Goal: Information Seeking & Learning: Learn about a topic

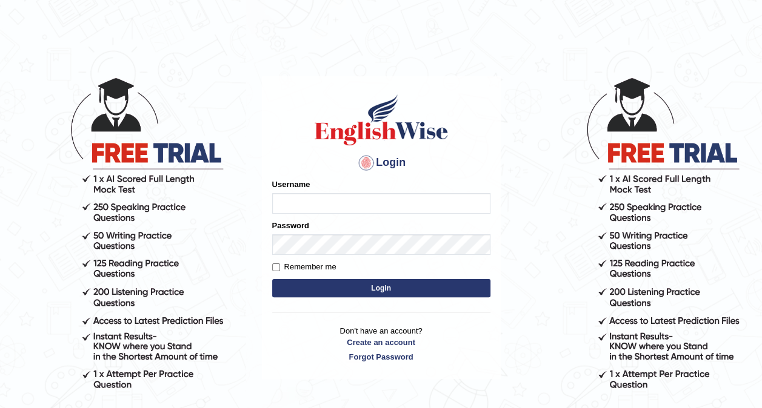
type input "shail123"
click at [336, 286] on button "Login" at bounding box center [381, 288] width 218 height 18
type input "shail123"
click at [382, 291] on button "Login" at bounding box center [381, 288] width 218 height 18
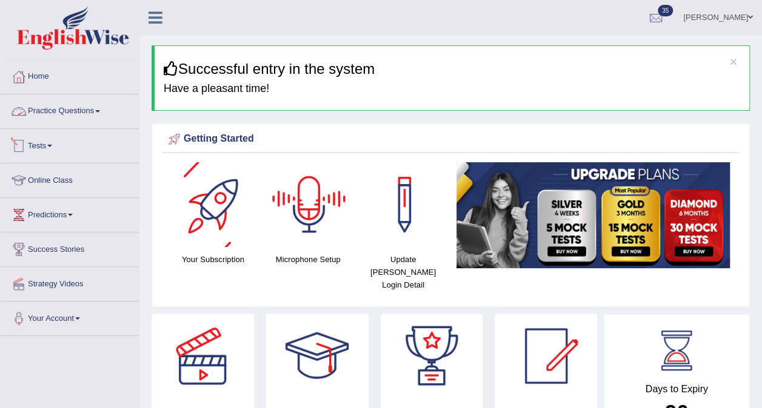
click at [84, 113] on link "Practice Questions" at bounding box center [70, 110] width 138 height 30
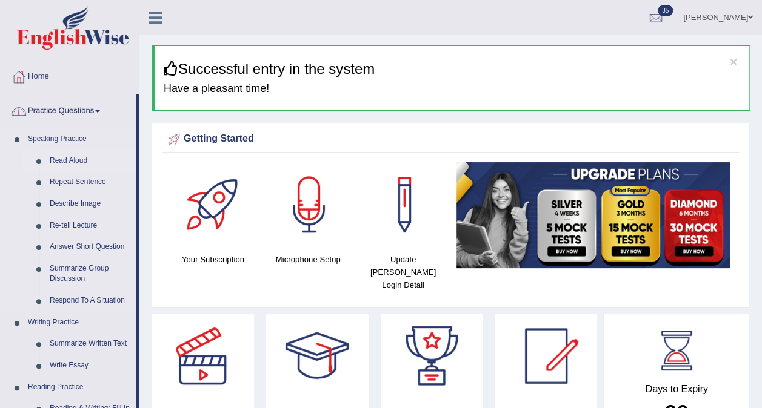
click at [52, 154] on link "Read Aloud" at bounding box center [89, 161] width 91 height 22
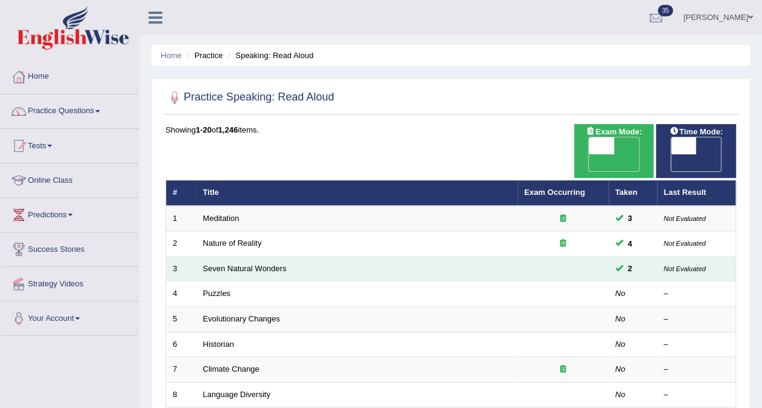
click at [211, 263] on td "Seven Natural Wonders" at bounding box center [356, 268] width 321 height 25
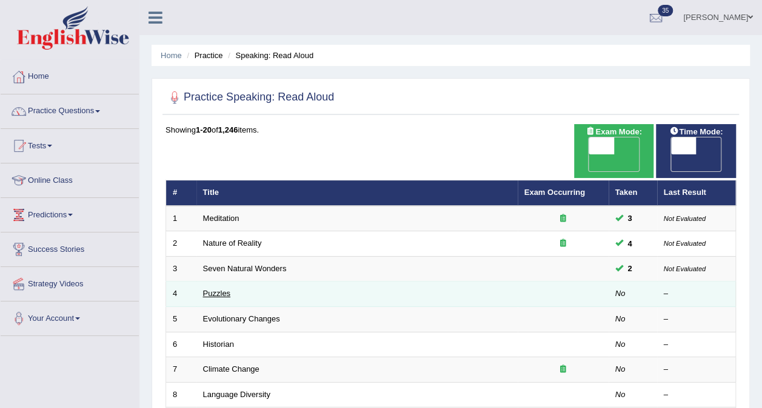
click at [211, 289] on link "Puzzles" at bounding box center [217, 293] width 28 height 9
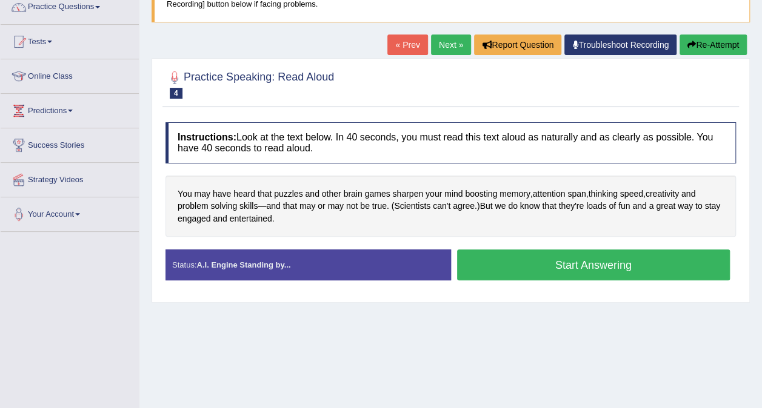
scroll to position [121, 0]
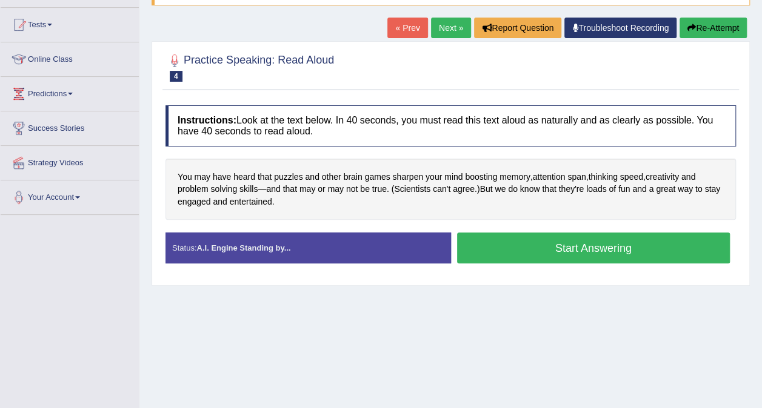
click at [544, 239] on button "Start Answering" at bounding box center [593, 248] width 273 height 31
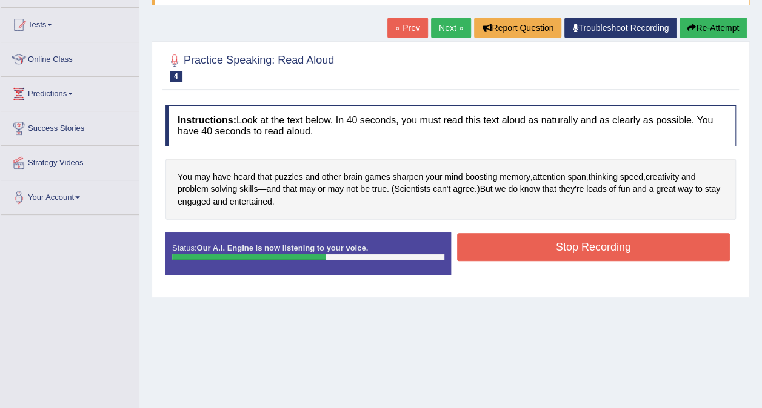
click at [591, 240] on button "Stop Recording" at bounding box center [593, 247] width 273 height 28
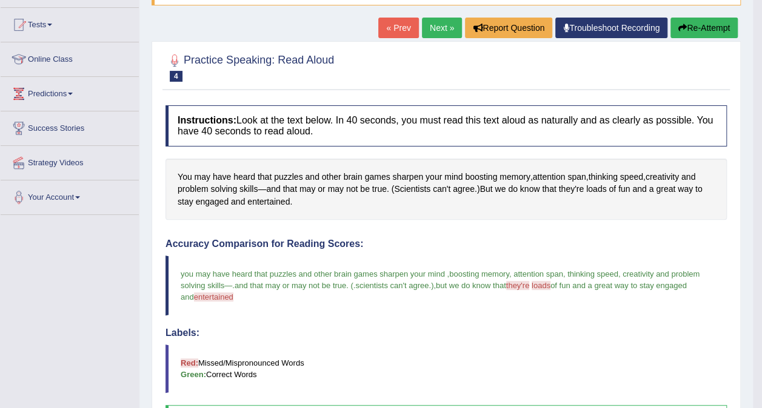
click at [688, 25] on button "Re-Attempt" at bounding box center [703, 28] width 67 height 21
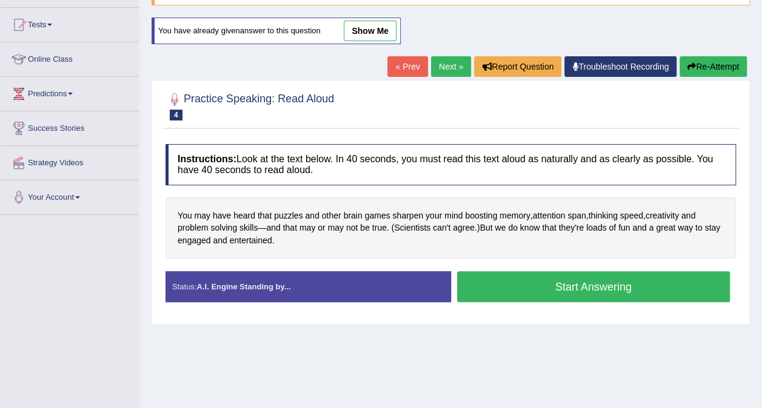
click at [543, 291] on button "Start Answering" at bounding box center [593, 286] width 273 height 31
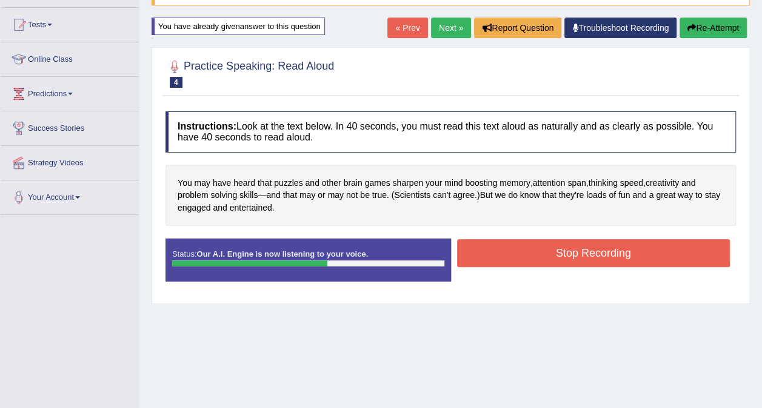
click at [635, 247] on button "Stop Recording" at bounding box center [593, 253] width 273 height 28
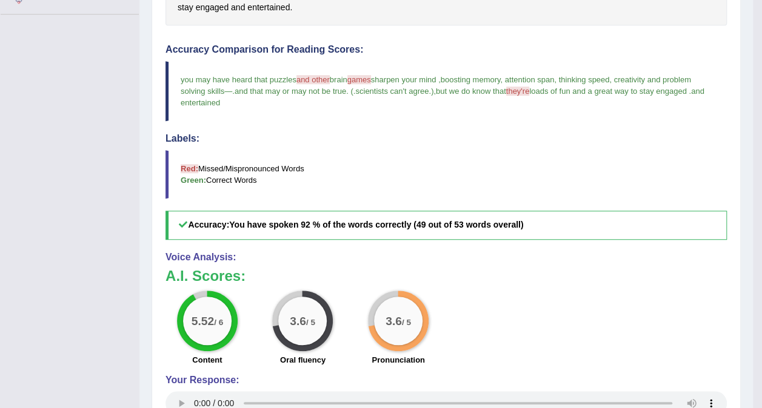
scroll to position [303, 0]
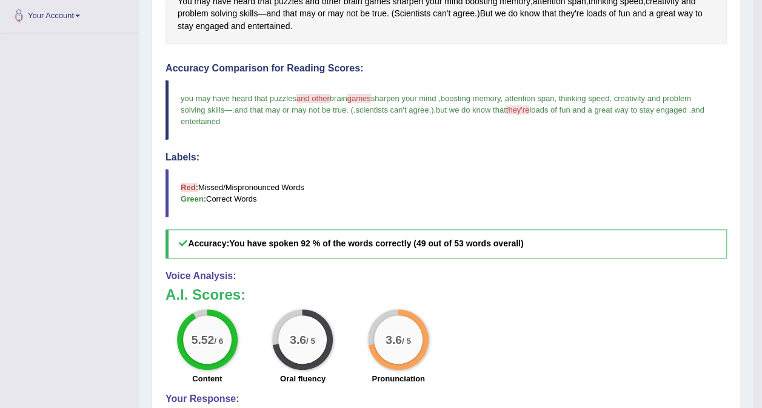
click at [523, 107] on span "they're" at bounding box center [518, 109] width 24 height 9
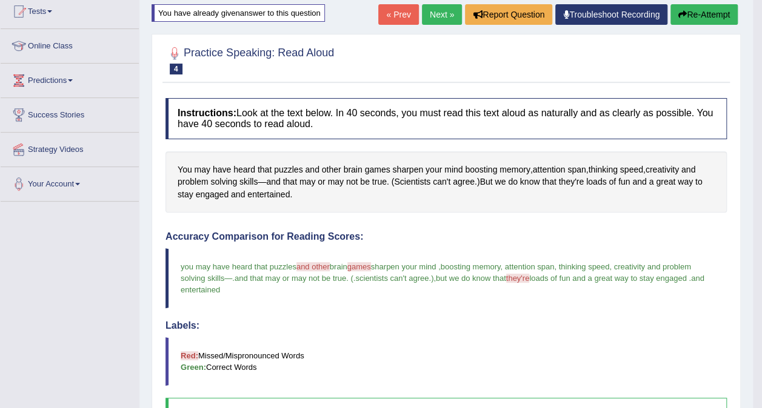
scroll to position [121, 0]
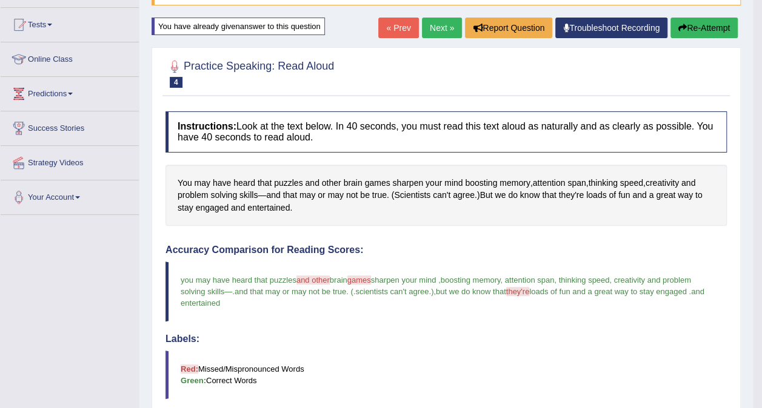
click at [316, 273] on blockquote "you may have heard that puzzles and other another brain games gave sharpen your…" at bounding box center [445, 292] width 561 height 60
click at [313, 276] on span "and other" at bounding box center [312, 280] width 33 height 9
click at [698, 27] on button "Re-Attempt" at bounding box center [703, 28] width 67 height 21
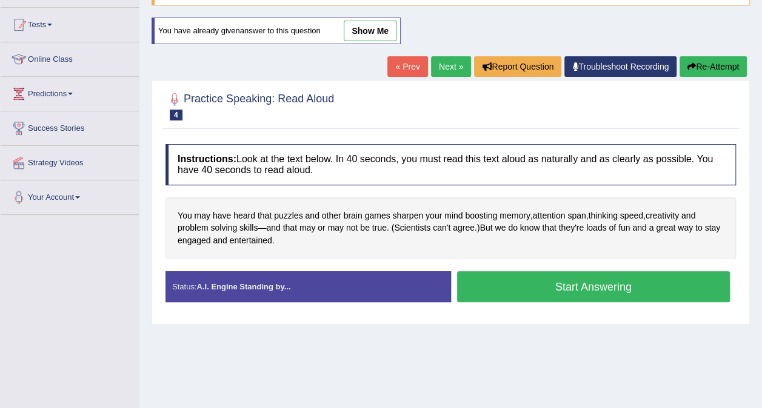
click at [536, 277] on button "Start Answering" at bounding box center [593, 286] width 273 height 31
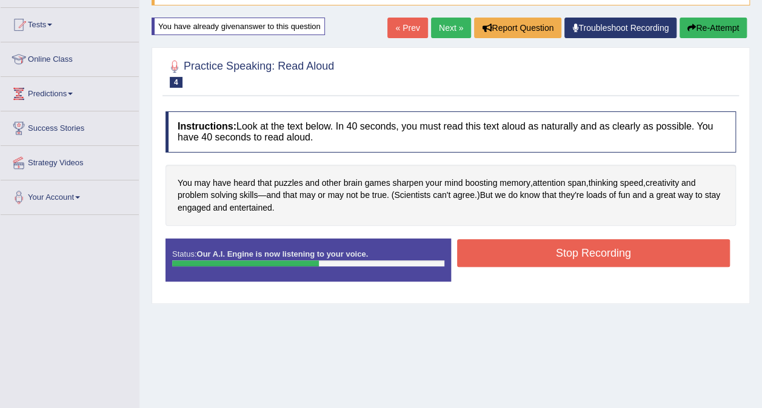
click at [607, 251] on button "Stop Recording" at bounding box center [593, 253] width 273 height 28
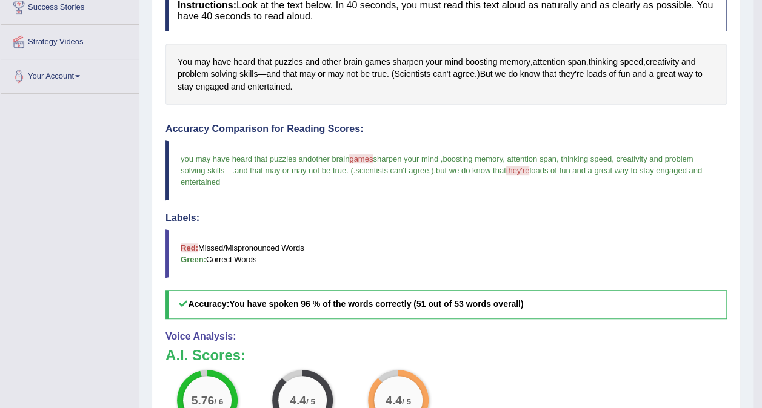
scroll to position [242, 0]
click at [523, 171] on span "they're" at bounding box center [518, 170] width 24 height 9
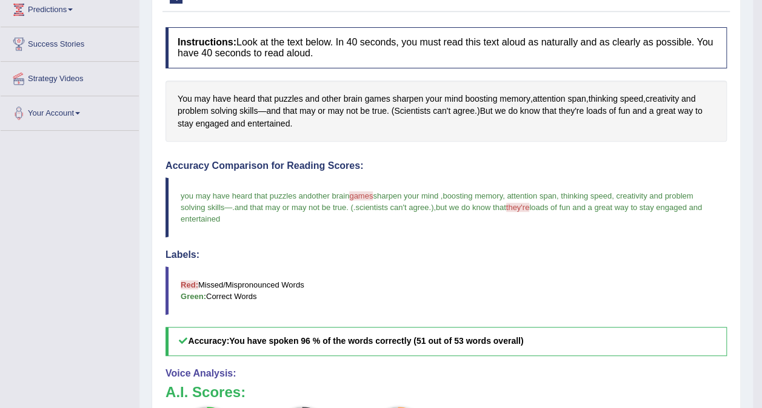
scroll to position [121, 0]
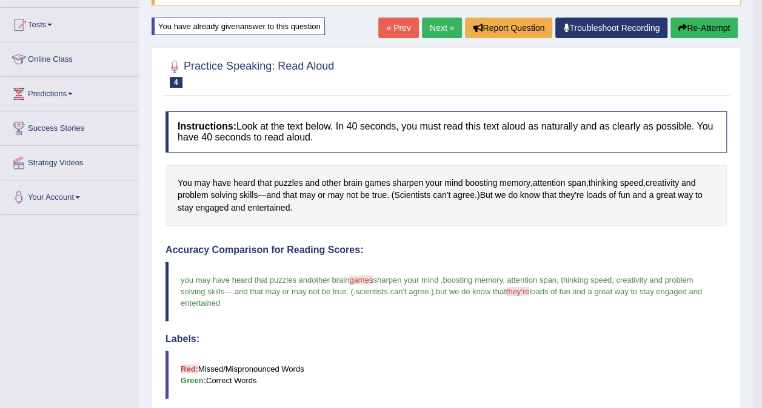
click at [447, 24] on link "Next »" at bounding box center [442, 28] width 40 height 21
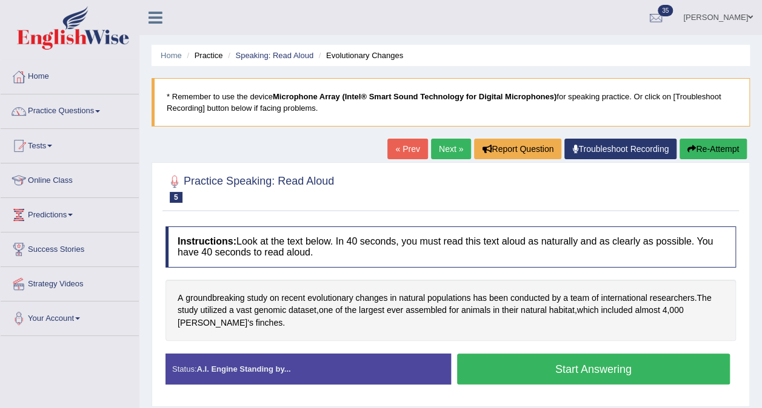
scroll to position [61, 0]
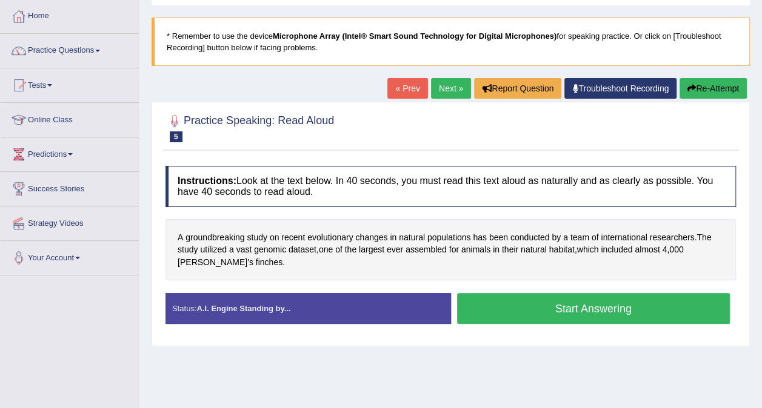
click at [594, 307] on button "Start Answering" at bounding box center [593, 308] width 273 height 31
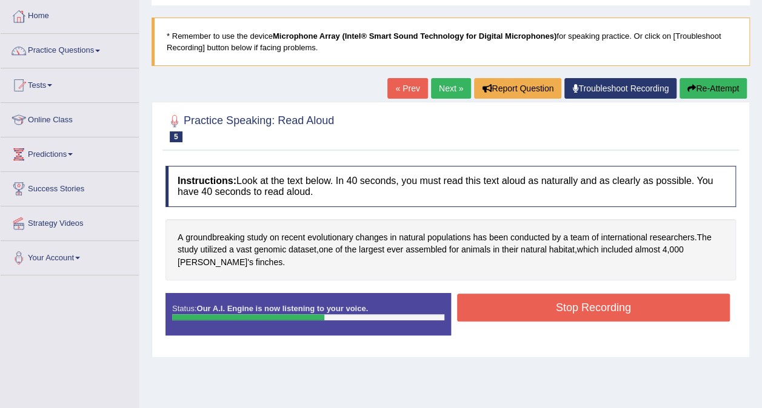
click at [588, 294] on button "Stop Recording" at bounding box center [593, 308] width 273 height 28
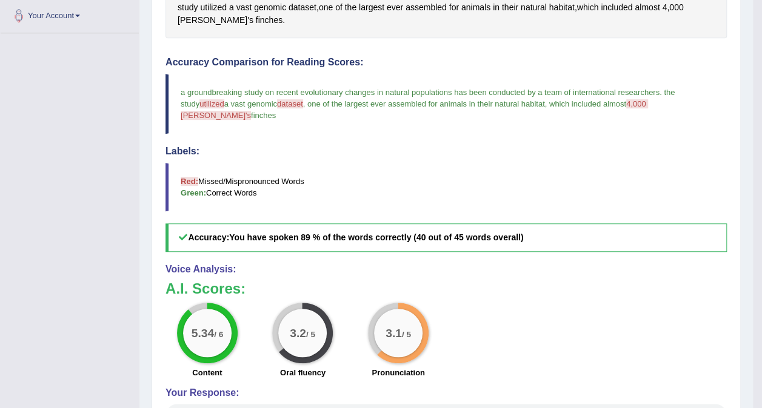
scroll to position [242, 0]
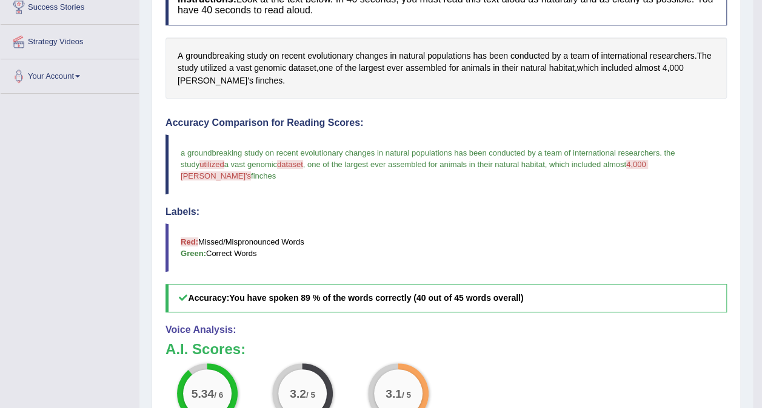
click at [633, 165] on span "4,000 [PERSON_NAME]'s" at bounding box center [414, 170] width 467 height 21
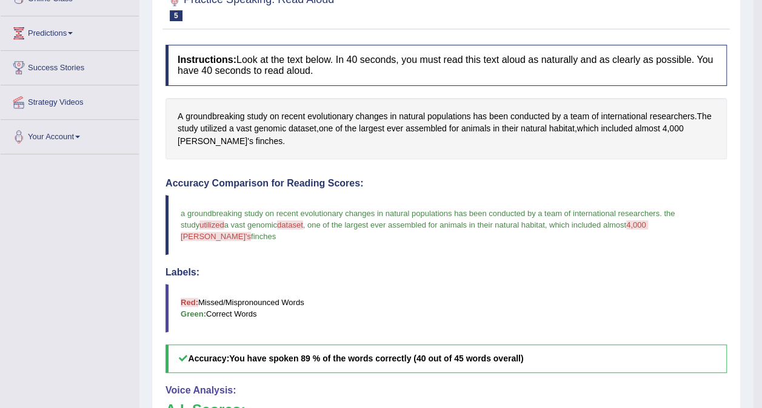
click at [199, 224] on span "utilized" at bounding box center [211, 225] width 24 height 9
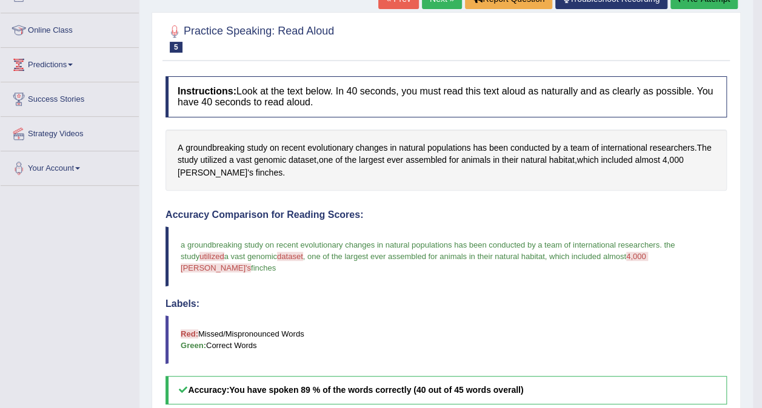
scroll to position [61, 0]
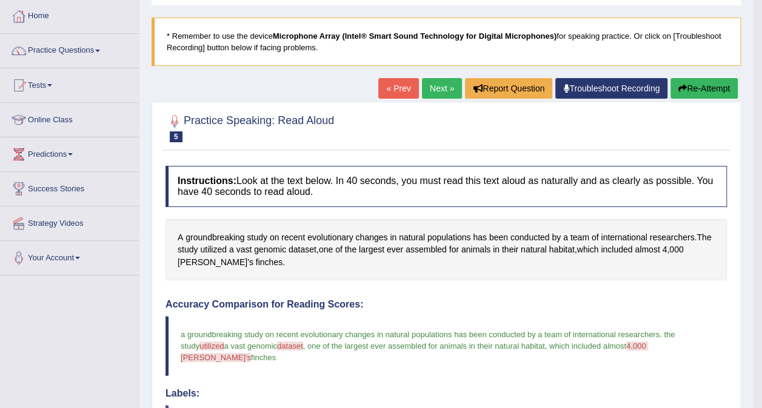
click at [595, 93] on link "Troubleshoot Recording" at bounding box center [611, 88] width 112 height 21
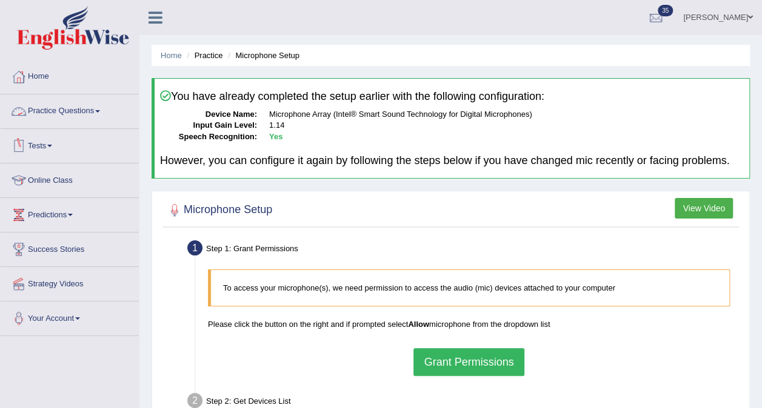
click at [61, 107] on link "Practice Questions" at bounding box center [70, 110] width 138 height 30
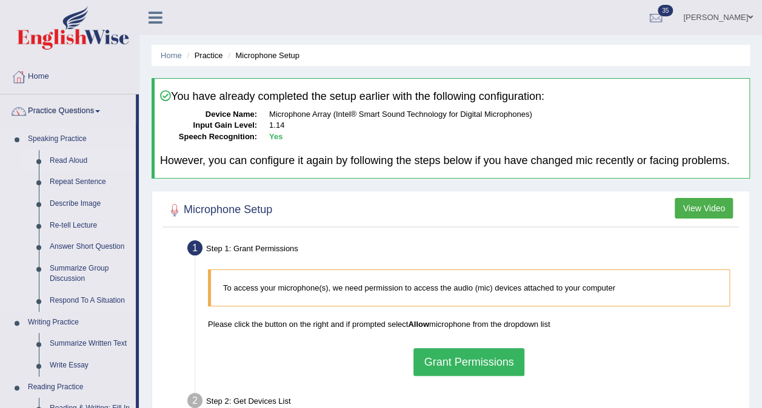
click at [62, 155] on link "Read Aloud" at bounding box center [89, 161] width 91 height 22
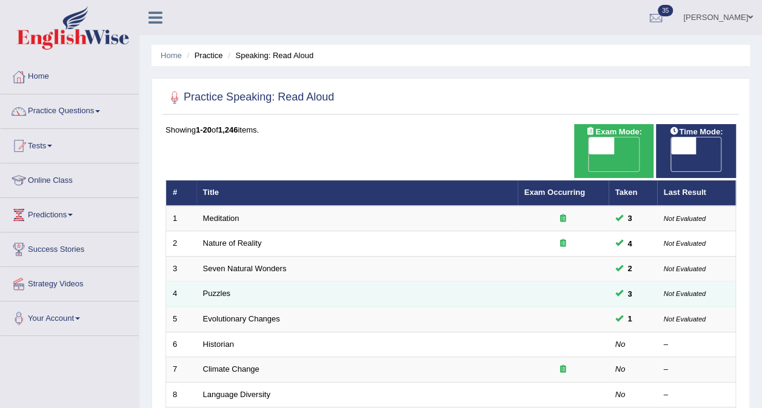
scroll to position [61, 0]
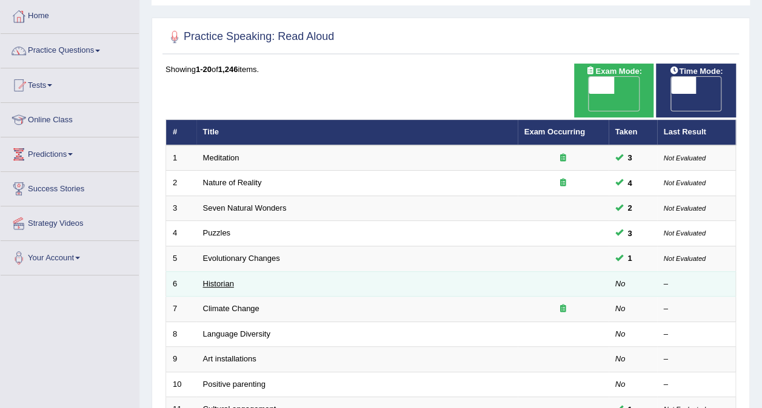
click at [221, 279] on link "Historian" at bounding box center [218, 283] width 31 height 9
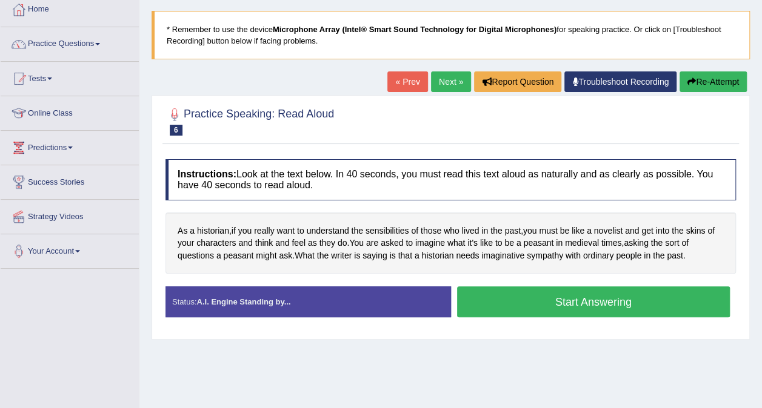
scroll to position [121, 0]
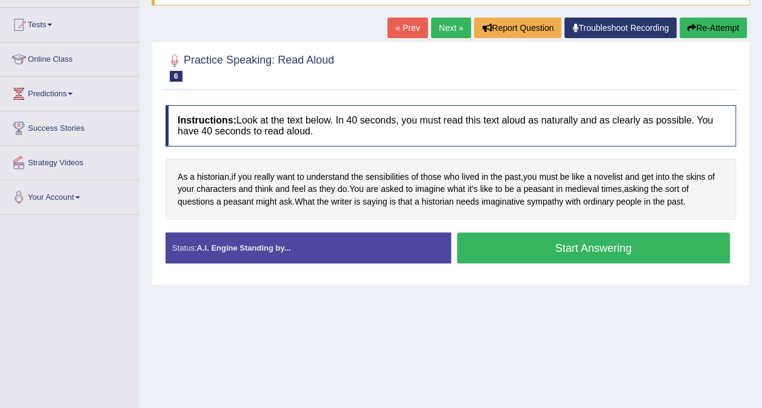
click at [586, 256] on button "Start Answering" at bounding box center [593, 248] width 273 height 31
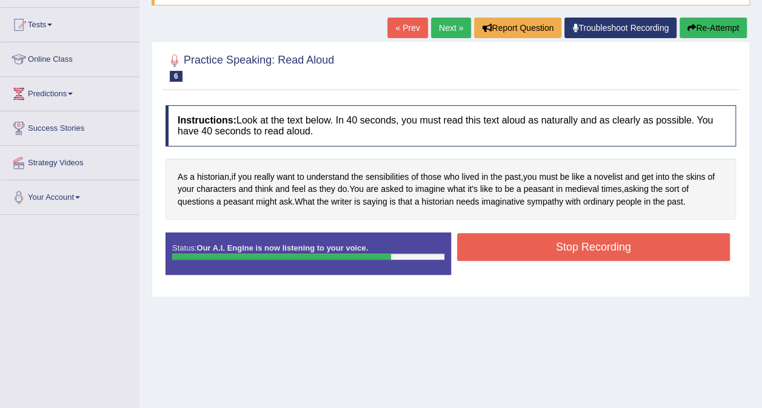
click at [602, 246] on button "Stop Recording" at bounding box center [593, 247] width 273 height 28
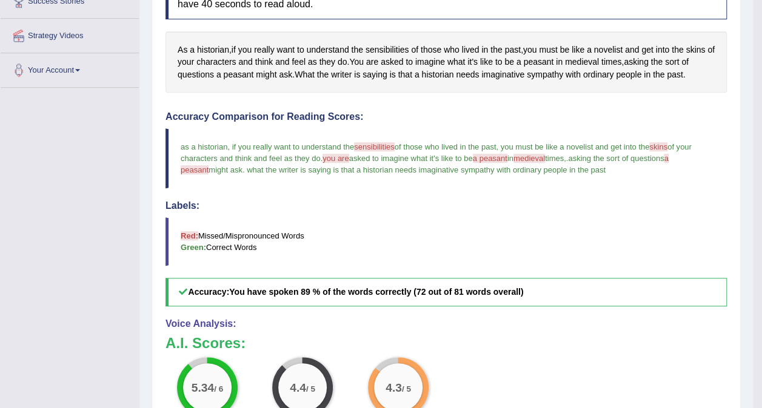
scroll to position [182, 0]
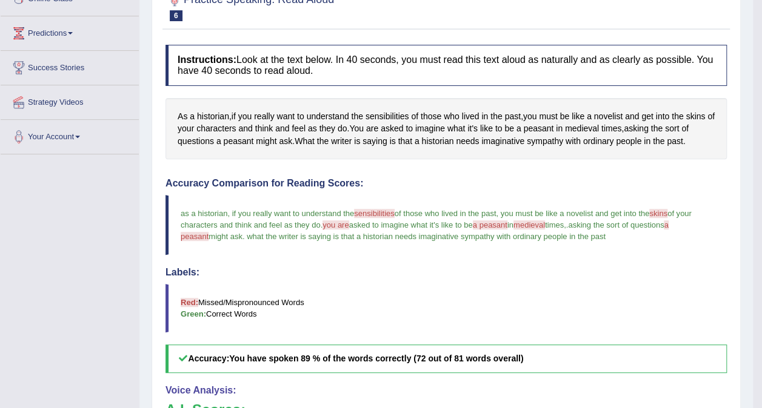
click at [665, 213] on span "skins" at bounding box center [658, 213] width 18 height 9
click at [500, 224] on span "a peasant" at bounding box center [490, 225] width 35 height 9
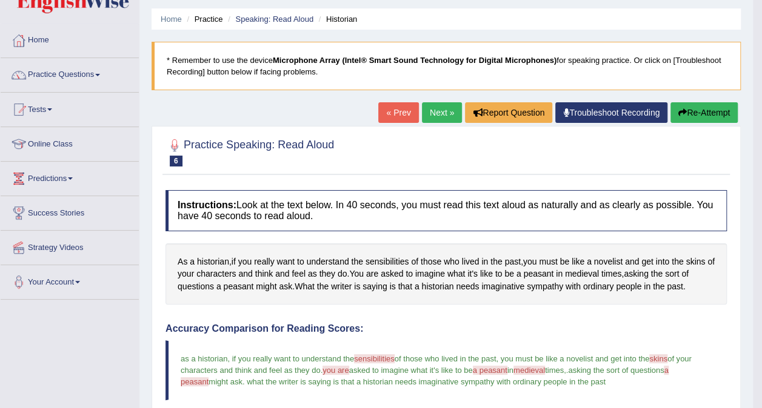
scroll to position [64, 0]
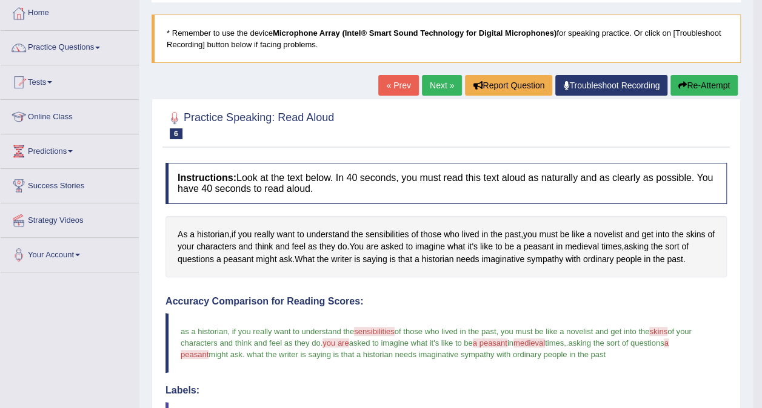
click at [433, 88] on link "Next »" at bounding box center [442, 85] width 40 height 21
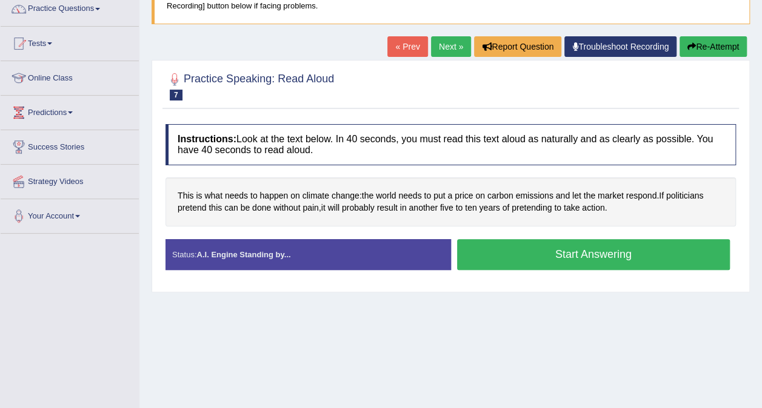
scroll to position [121, 0]
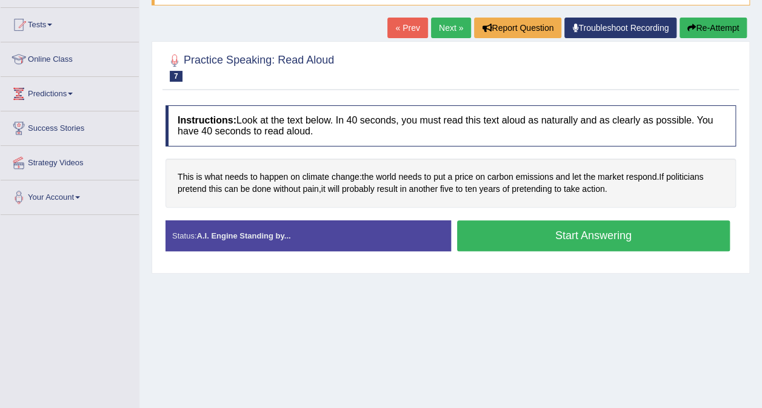
click at [583, 227] on button "Start Answering" at bounding box center [593, 236] width 273 height 31
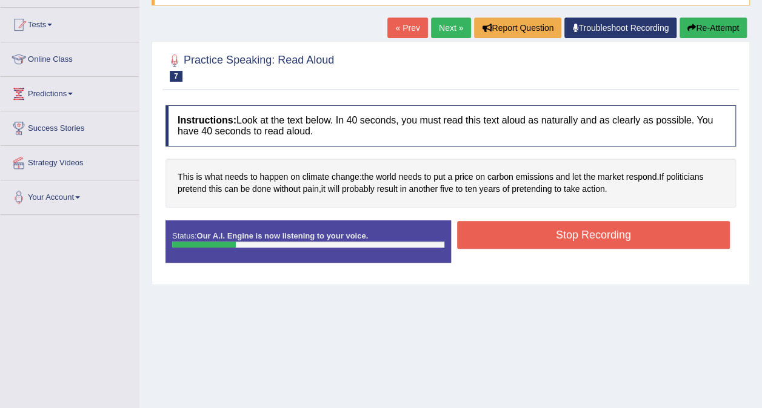
click at [593, 234] on button "Stop Recording" at bounding box center [593, 235] width 273 height 28
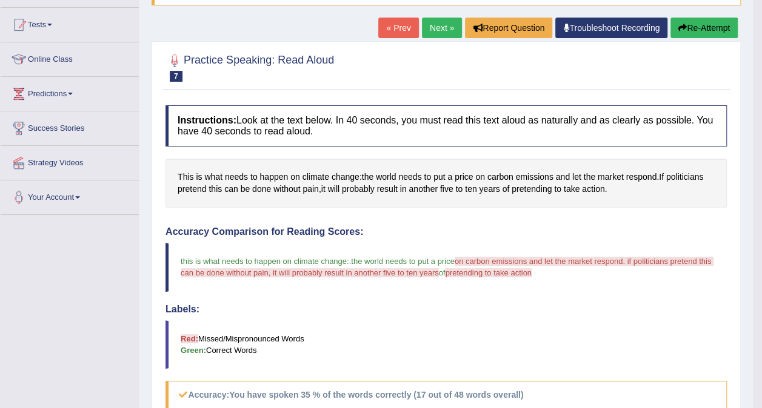
click at [691, 33] on button "Re-Attempt" at bounding box center [703, 28] width 67 height 21
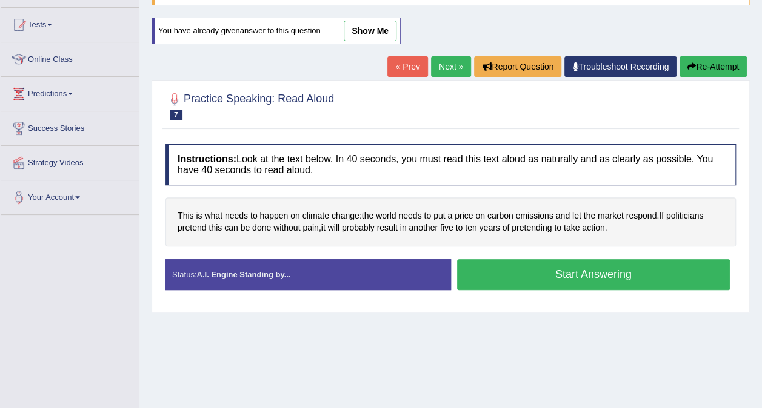
click at [580, 265] on button "Start Answering" at bounding box center [593, 274] width 273 height 31
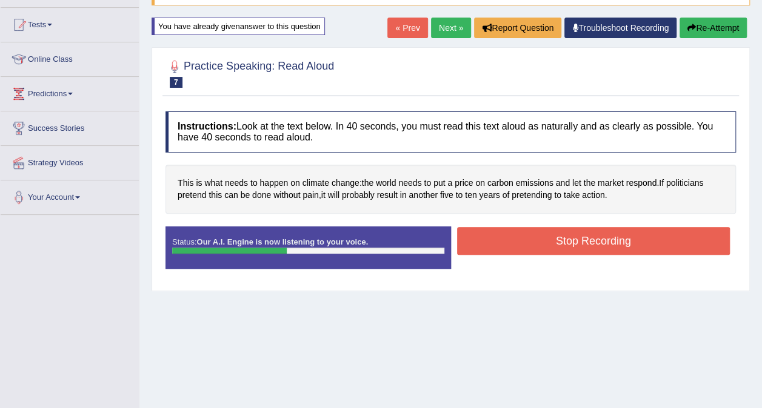
click at [576, 243] on button "Stop Recording" at bounding box center [593, 241] width 273 height 28
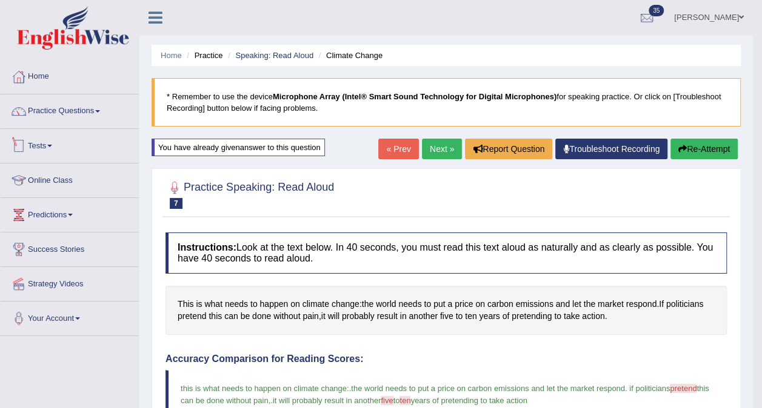
click at [56, 151] on link "Tests" at bounding box center [70, 144] width 138 height 30
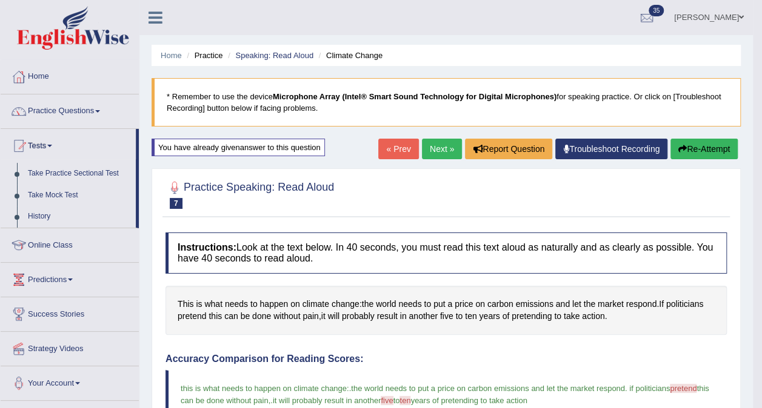
click at [44, 142] on link "Tests" at bounding box center [68, 144] width 135 height 30
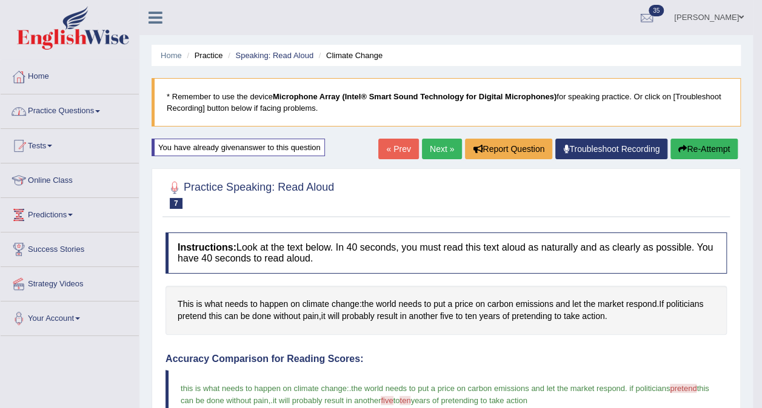
click at [60, 113] on link "Practice Questions" at bounding box center [70, 110] width 138 height 30
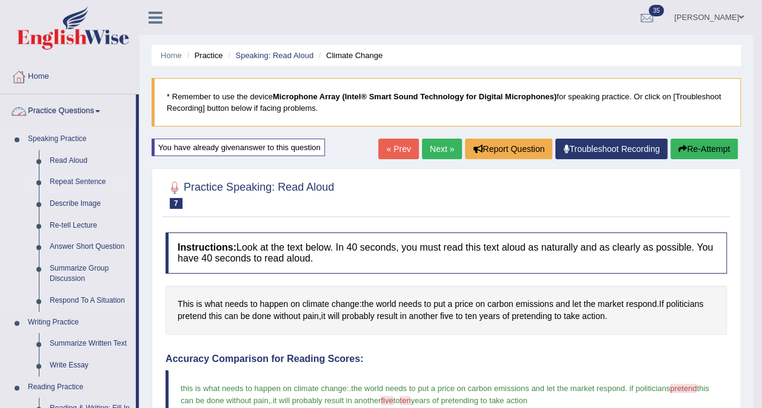
click at [58, 180] on link "Repeat Sentence" at bounding box center [89, 182] width 91 height 22
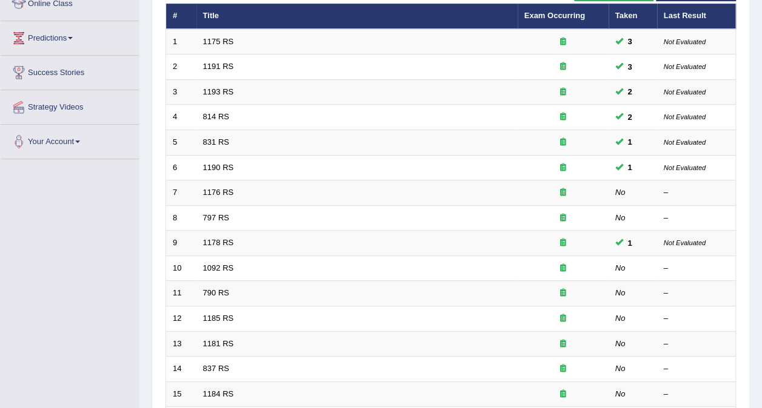
scroll to position [182, 0]
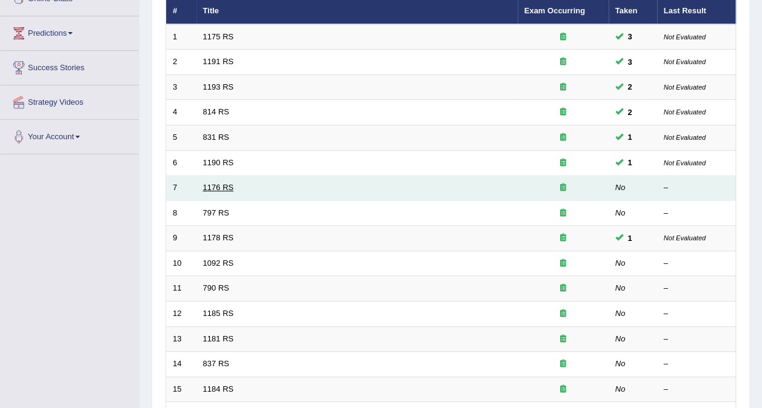
click at [210, 183] on link "1176 RS" at bounding box center [218, 187] width 31 height 9
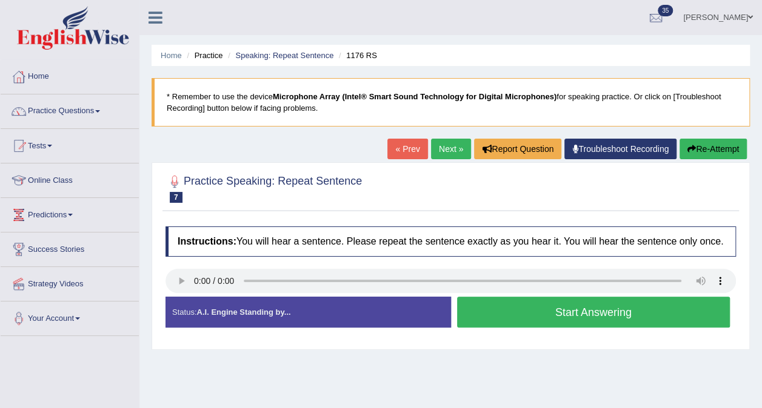
click at [529, 315] on button "Start Answering" at bounding box center [593, 312] width 273 height 31
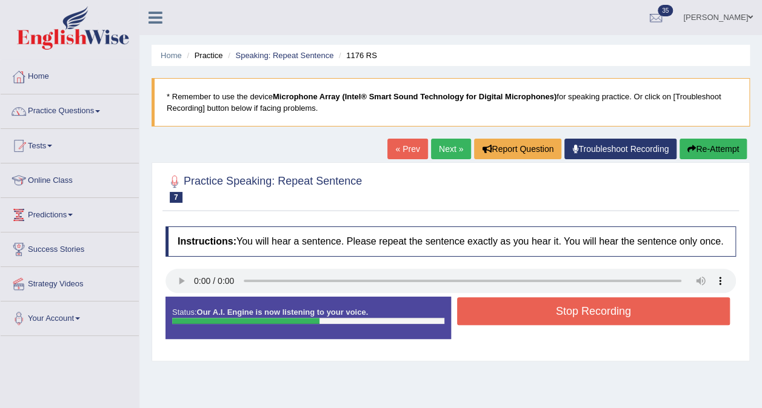
click at [550, 312] on button "Stop Recording" at bounding box center [593, 311] width 273 height 28
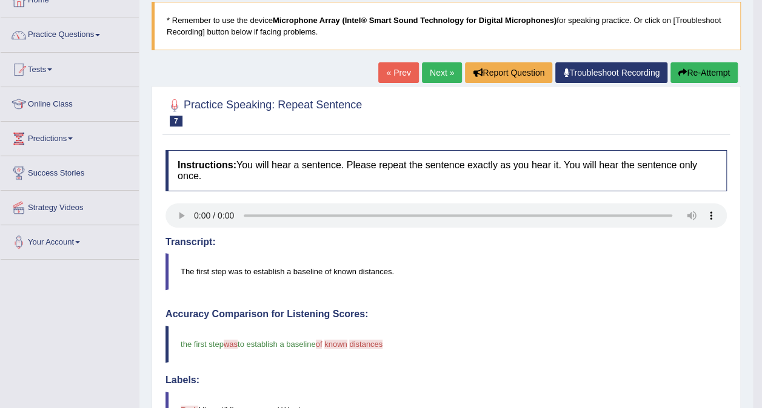
scroll to position [61, 0]
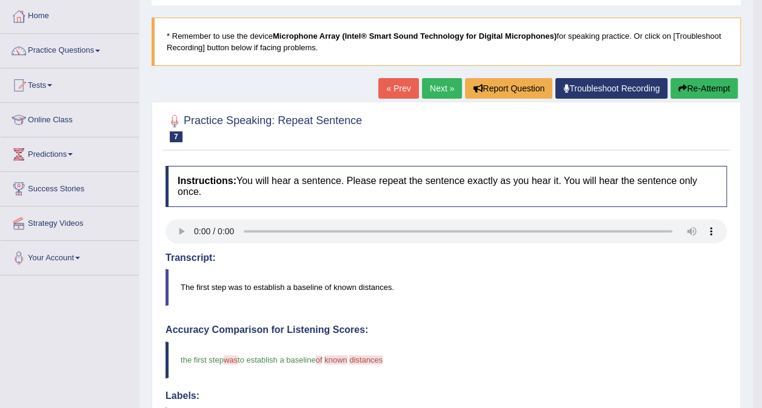
click at [707, 82] on button "Re-Attempt" at bounding box center [703, 88] width 67 height 21
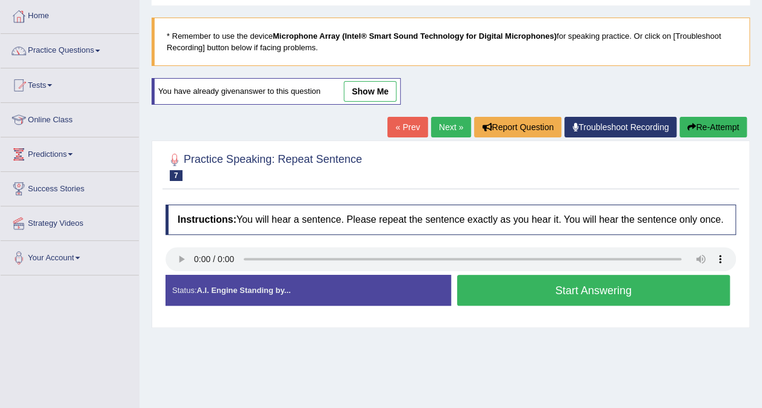
click at [560, 293] on button "Start Answering" at bounding box center [593, 290] width 273 height 31
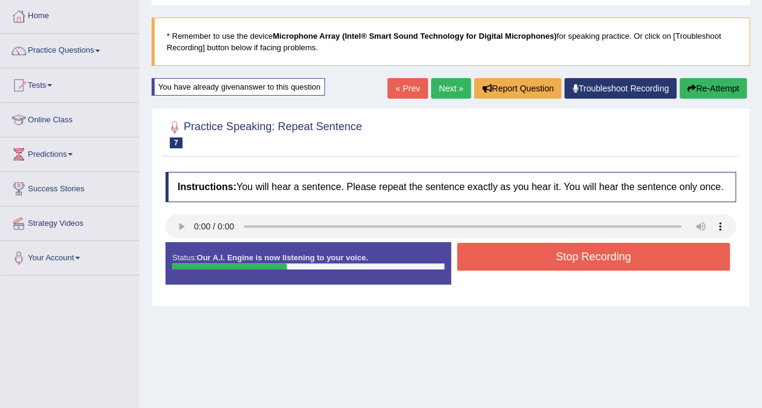
click at [563, 257] on button "Stop Recording" at bounding box center [593, 257] width 273 height 28
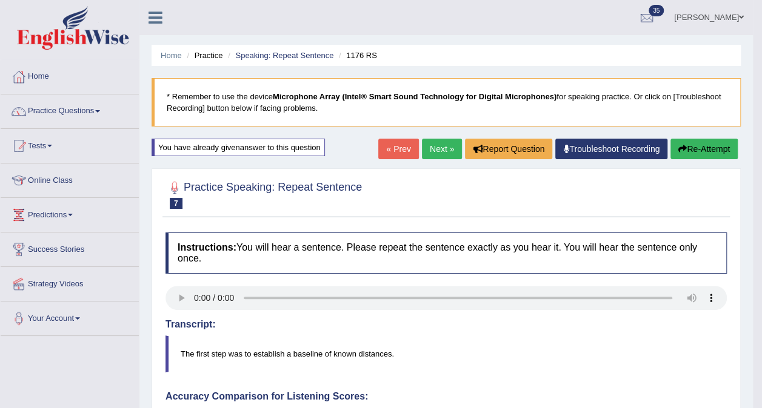
click at [692, 141] on button "Re-Attempt" at bounding box center [703, 149] width 67 height 21
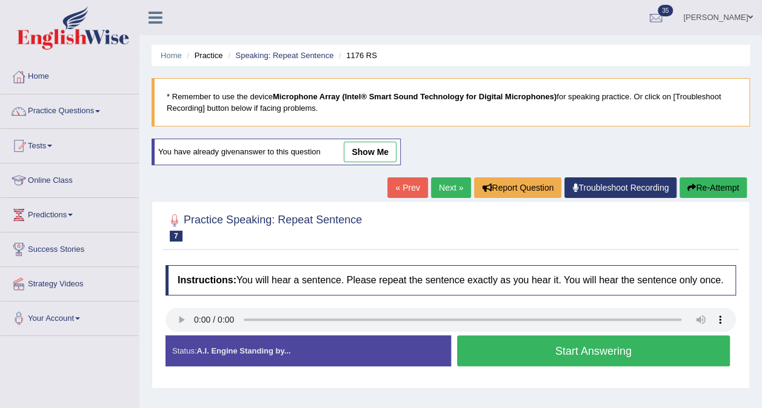
click at [505, 353] on button "Start Answering" at bounding box center [593, 351] width 273 height 31
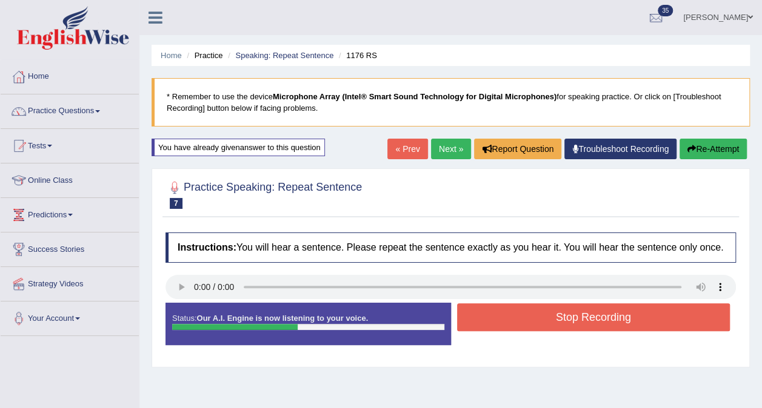
click at [543, 313] on button "Stop Recording" at bounding box center [593, 318] width 273 height 28
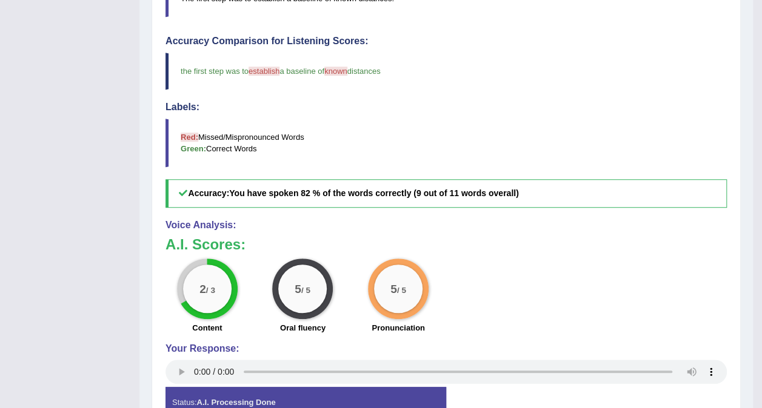
scroll to position [61, 0]
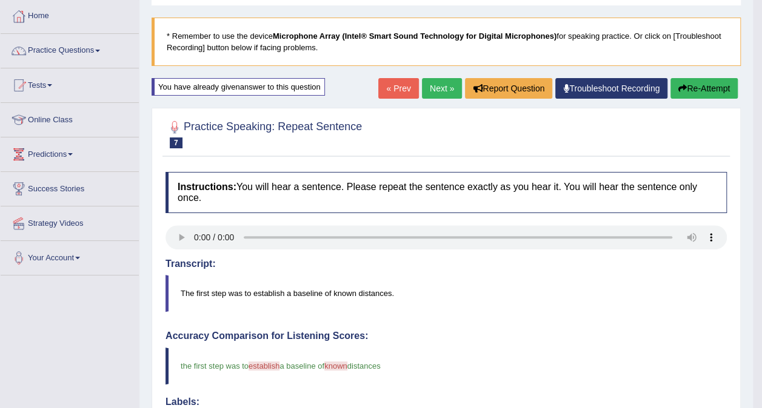
click at [443, 88] on link "Next »" at bounding box center [442, 88] width 40 height 21
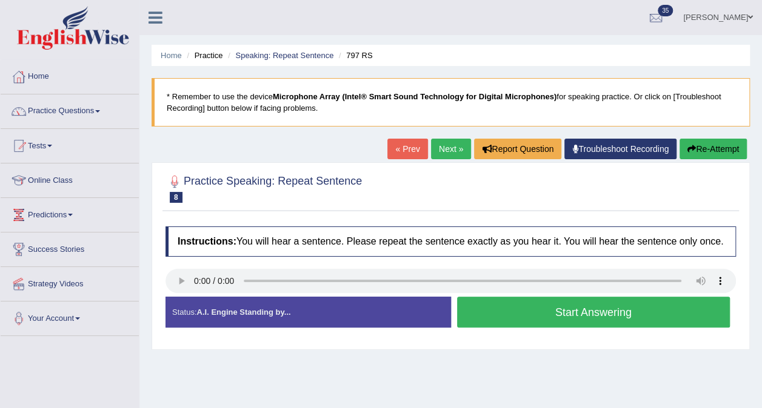
click at [556, 309] on button "Start Answering" at bounding box center [593, 312] width 273 height 31
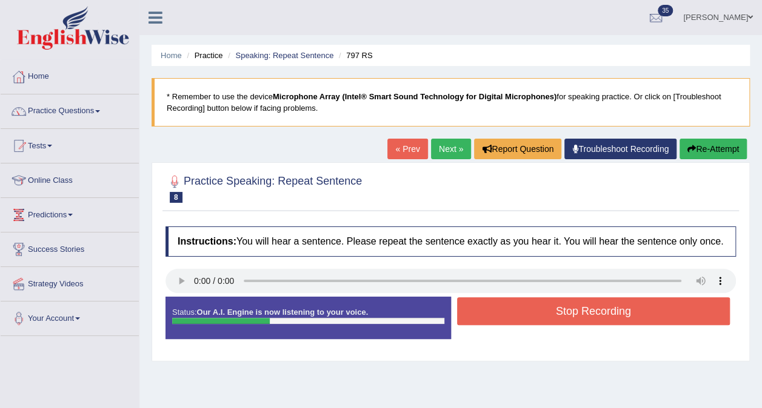
click at [560, 318] on button "Stop Recording" at bounding box center [593, 311] width 273 height 28
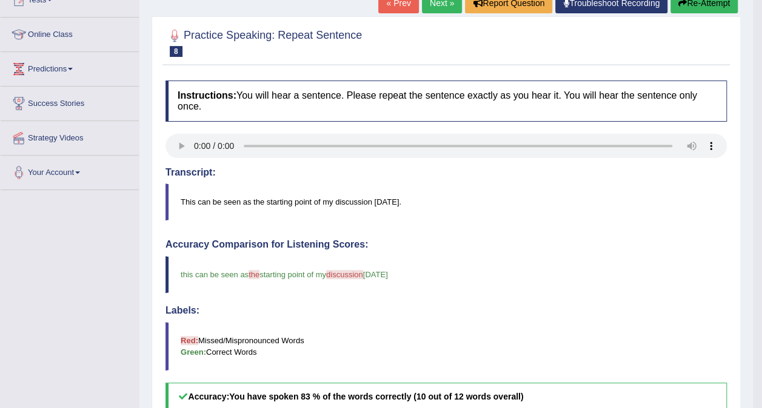
scroll to position [61, 0]
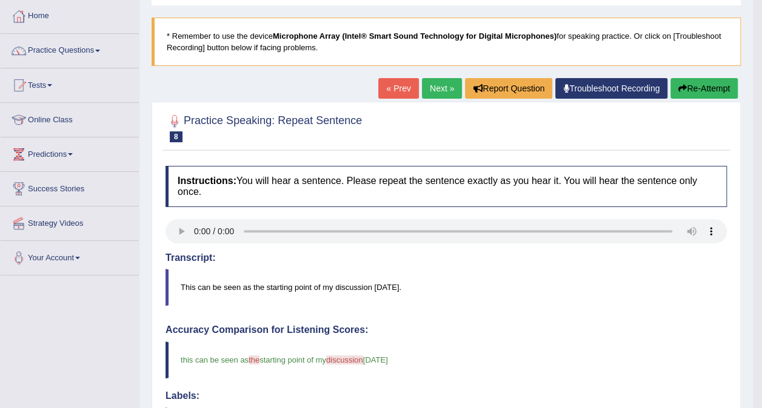
click at [431, 78] on link "Next »" at bounding box center [442, 88] width 40 height 21
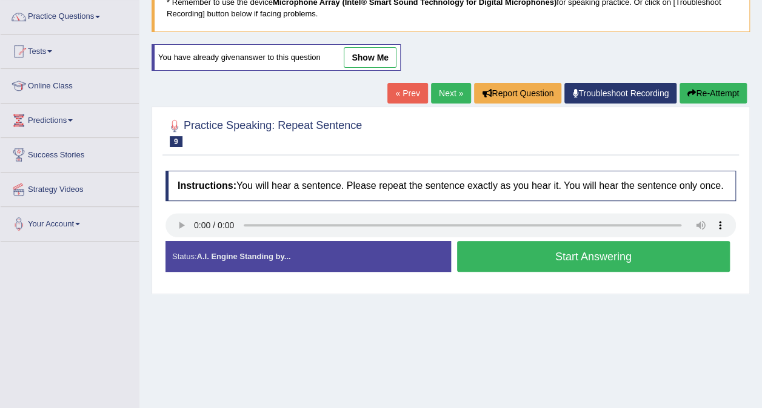
scroll to position [121, 0]
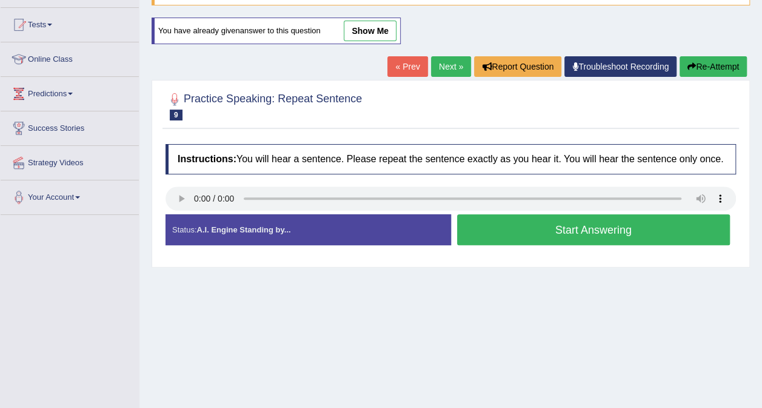
click at [576, 228] on button "Start Answering" at bounding box center [593, 229] width 273 height 31
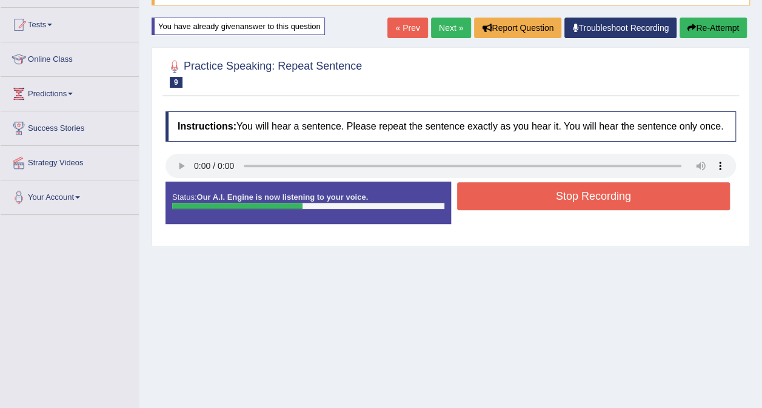
click at [582, 199] on button "Stop Recording" at bounding box center [593, 196] width 273 height 28
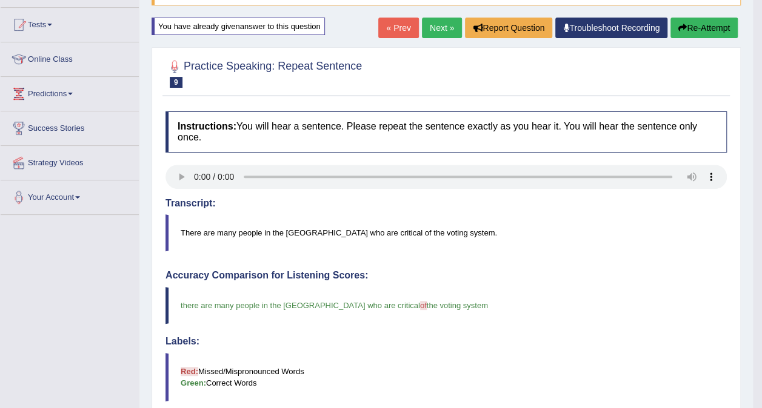
scroll to position [0, 0]
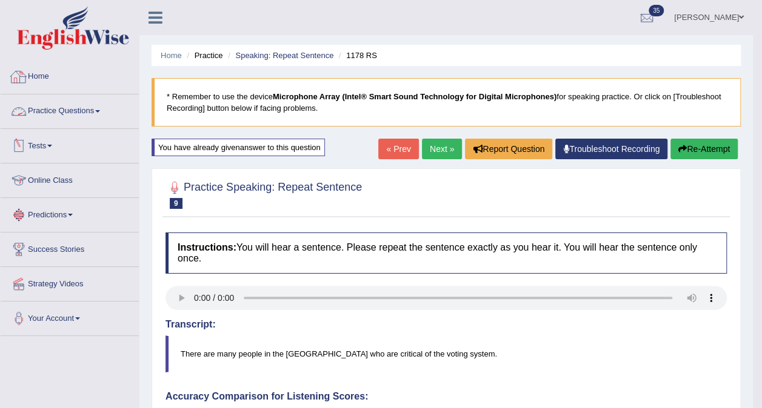
click at [92, 107] on link "Practice Questions" at bounding box center [70, 110] width 138 height 30
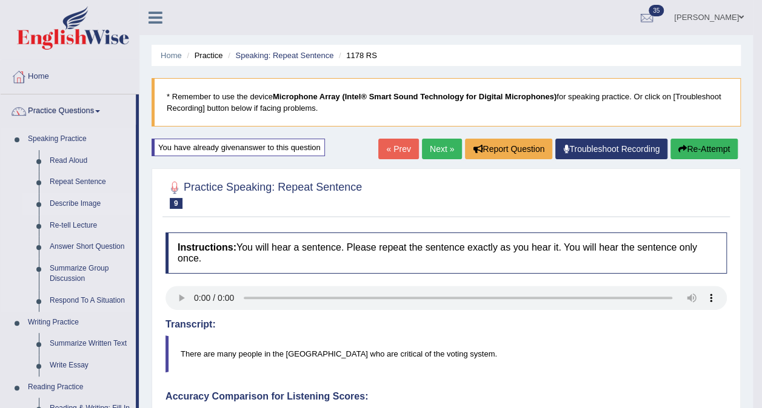
click at [65, 201] on link "Describe Image" at bounding box center [89, 204] width 91 height 22
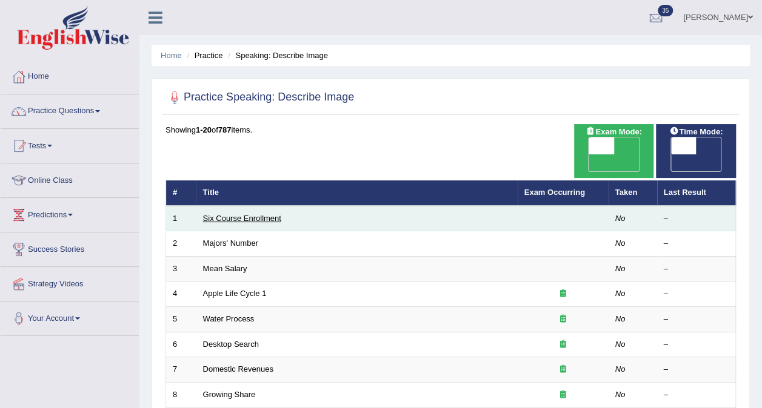
click at [258, 214] on link "Six Course Enrollment" at bounding box center [242, 218] width 78 height 9
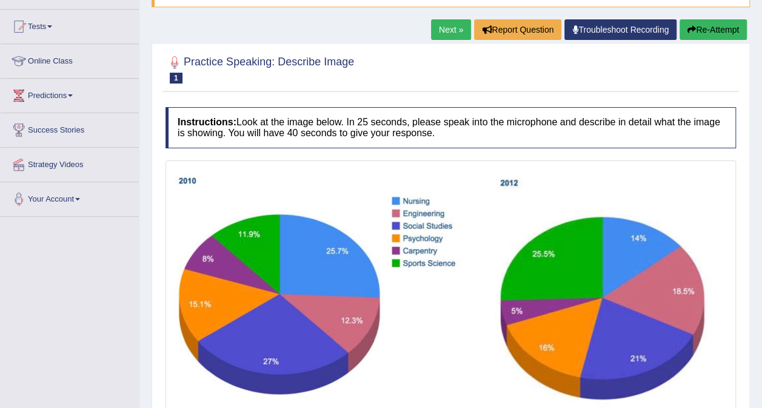
scroll to position [121, 0]
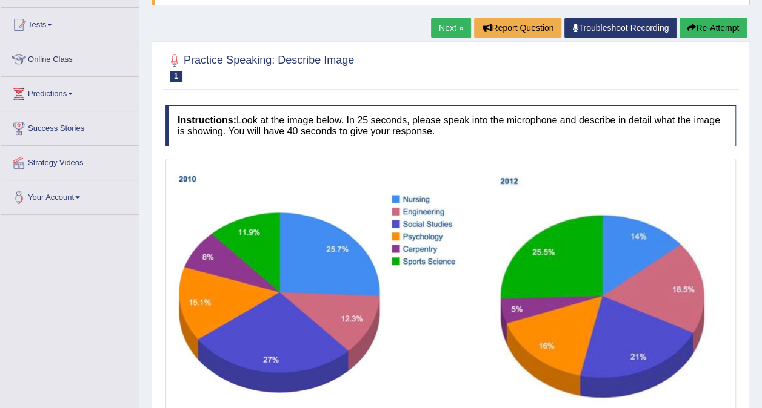
click at [435, 27] on link "Next »" at bounding box center [451, 28] width 40 height 21
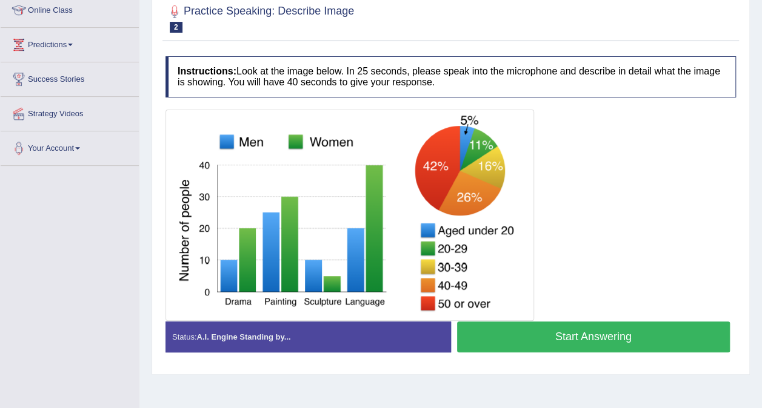
scroll to position [182, 0]
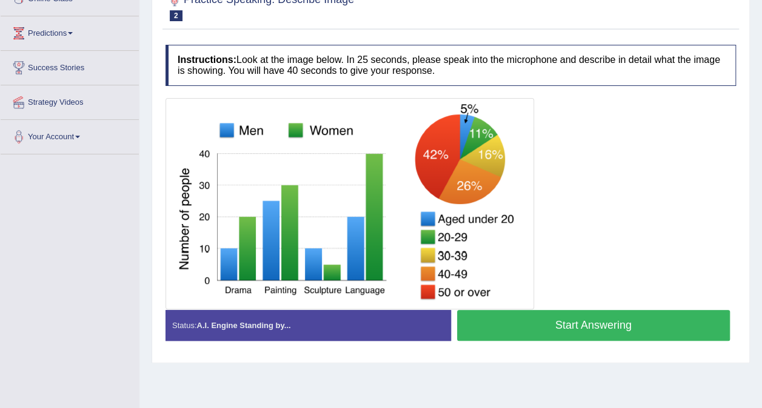
click at [527, 320] on button "Start Answering" at bounding box center [593, 325] width 273 height 31
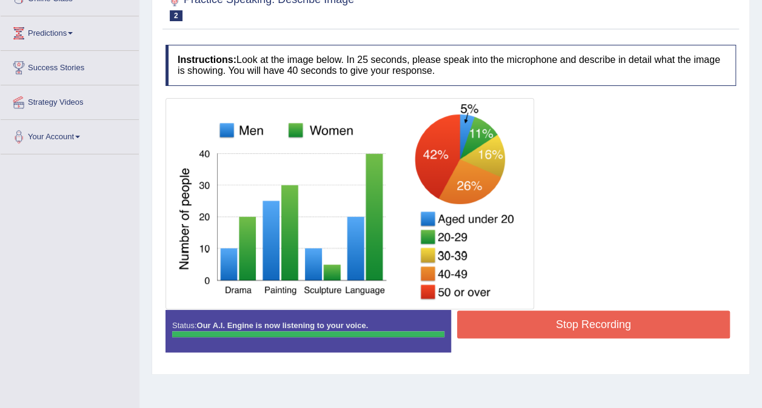
click at [593, 320] on div "Instructions: Look at the image below. In 25 seconds, please speak into the mic…" at bounding box center [450, 203] width 576 height 329
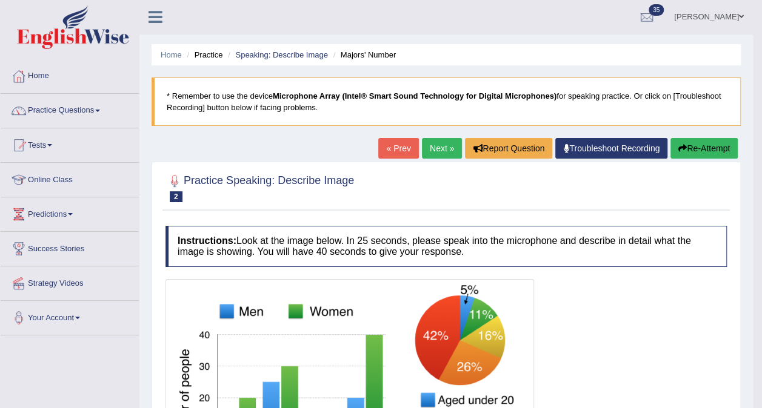
scroll to position [0, 0]
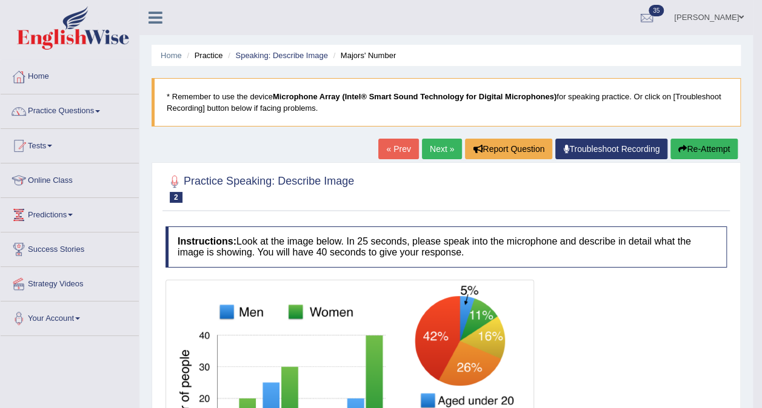
click at [430, 141] on link "Next »" at bounding box center [442, 149] width 40 height 21
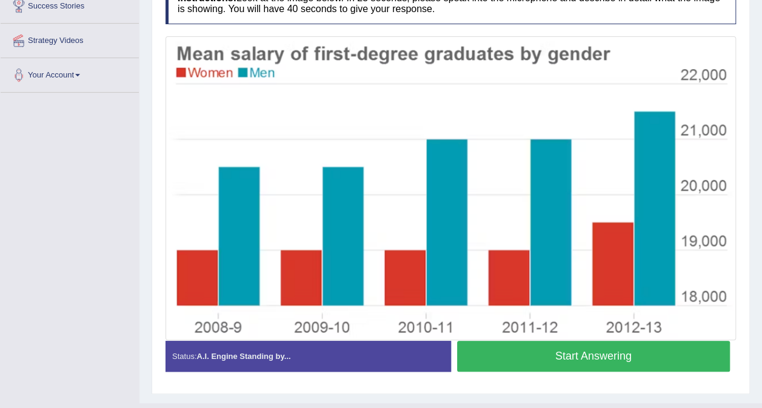
scroll to position [254, 0]
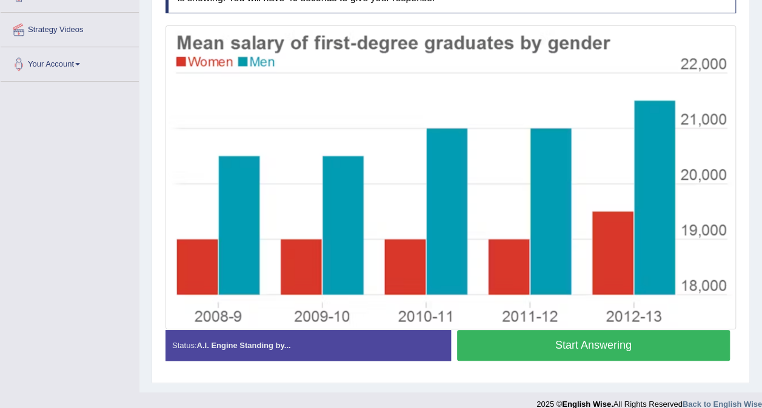
click at [604, 341] on button "Start Answering" at bounding box center [593, 345] width 273 height 31
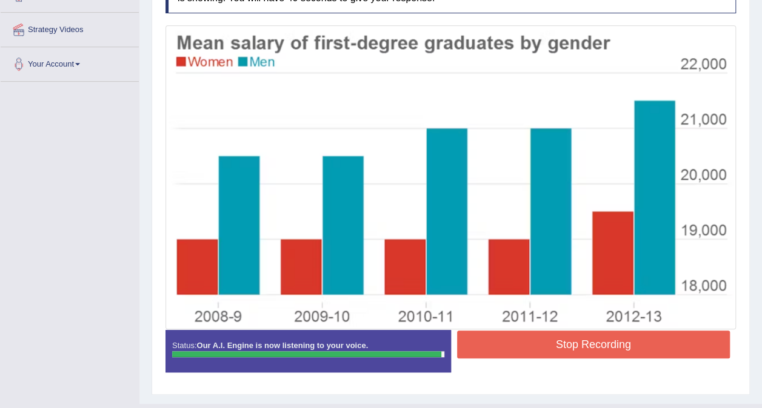
click at [660, 343] on button "Stop Recording" at bounding box center [593, 345] width 273 height 28
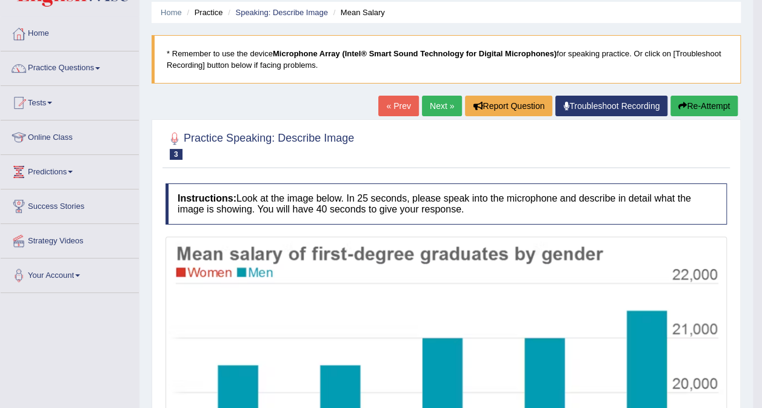
scroll to position [42, 0]
click at [440, 107] on link "Next »" at bounding box center [442, 106] width 40 height 21
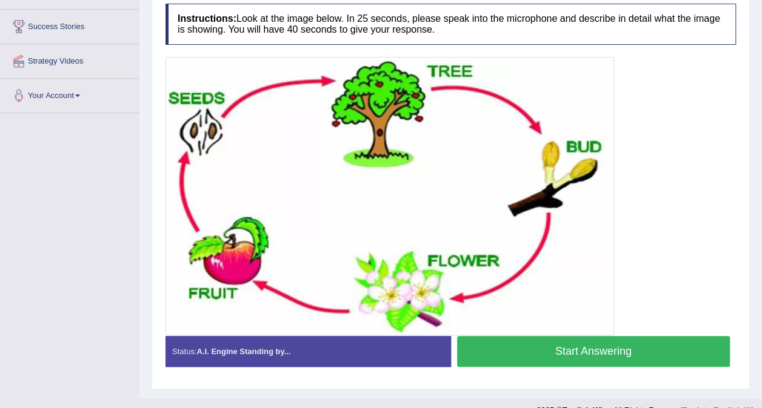
scroll to position [241, 0]
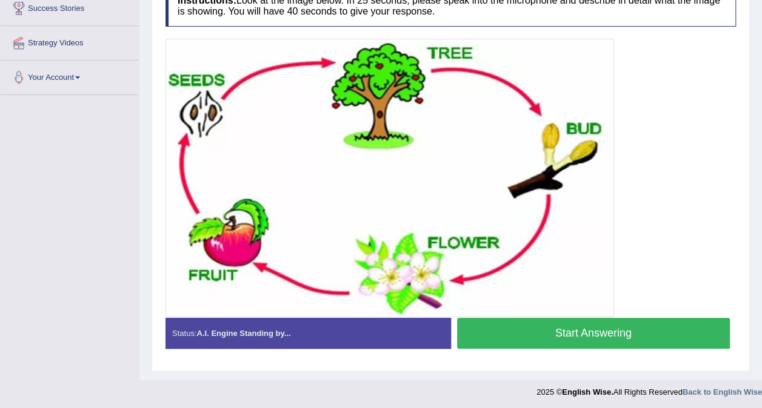
click at [614, 340] on button "Start Answering" at bounding box center [593, 333] width 273 height 31
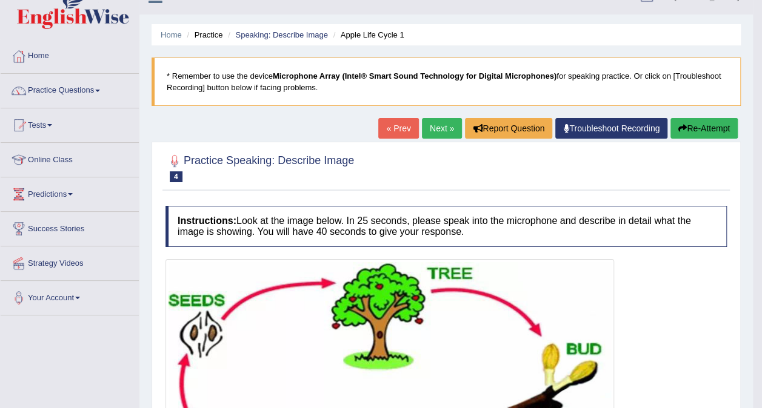
scroll to position [0, 0]
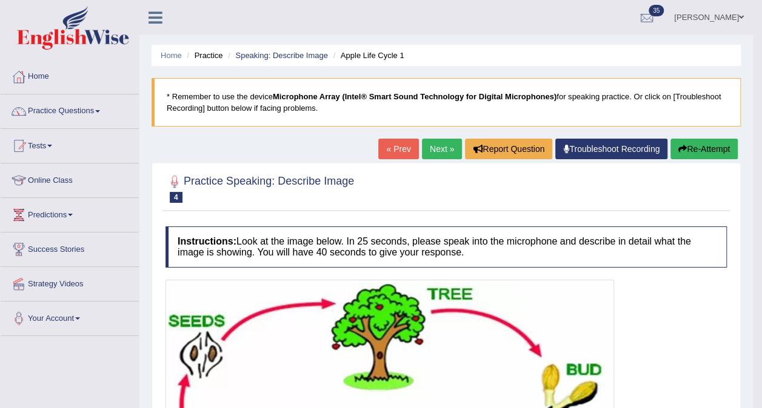
click at [450, 146] on link "Next »" at bounding box center [442, 149] width 40 height 21
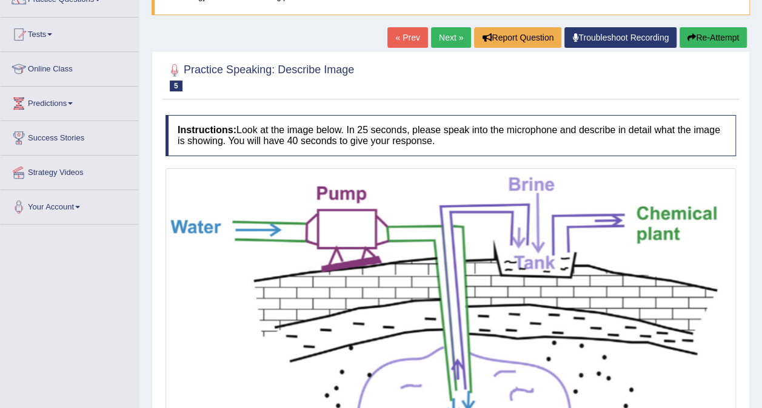
scroll to position [107, 0]
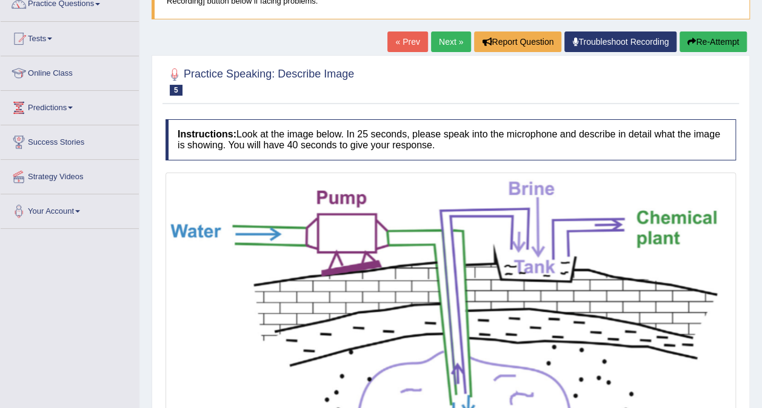
click at [434, 41] on link "Next »" at bounding box center [451, 42] width 40 height 21
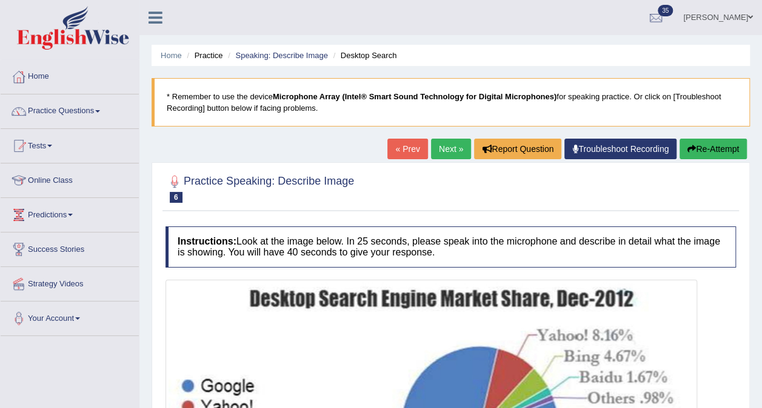
click at [443, 148] on link "Next »" at bounding box center [451, 149] width 40 height 21
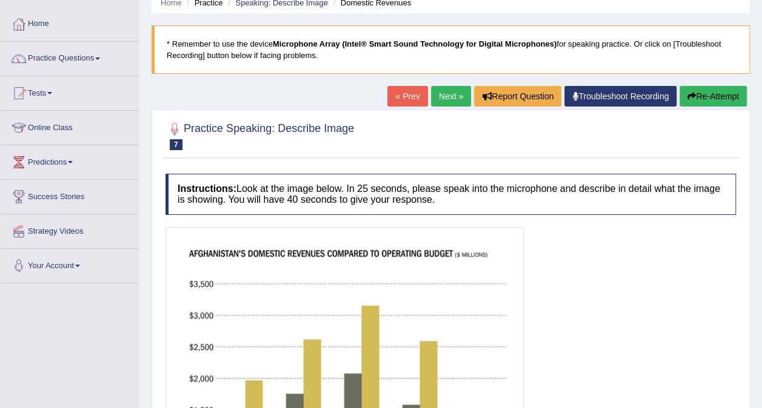
scroll to position [51, 0]
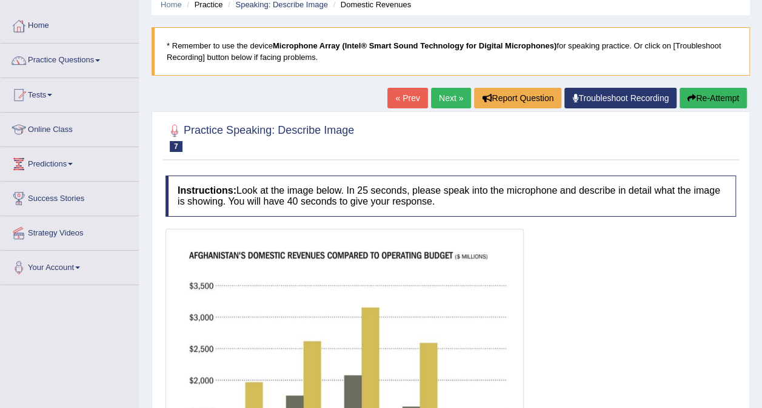
click at [443, 102] on link "Next »" at bounding box center [451, 98] width 40 height 21
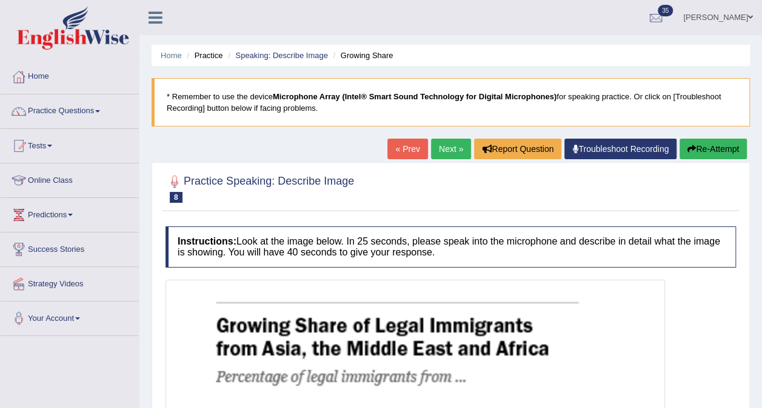
click at [443, 152] on link "Next »" at bounding box center [451, 149] width 40 height 21
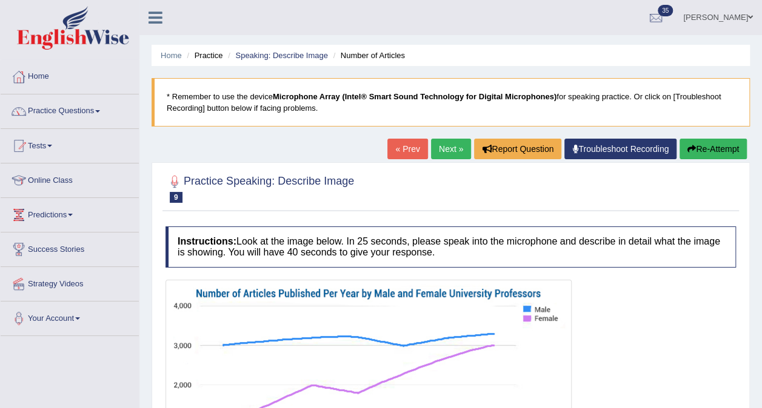
click at [439, 150] on link "Next »" at bounding box center [451, 149] width 40 height 21
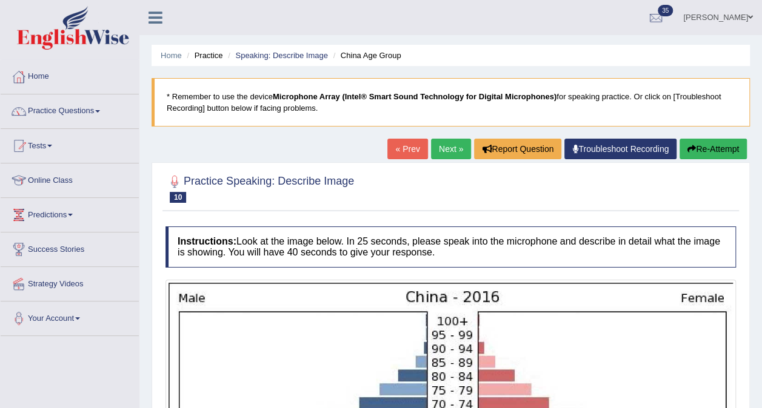
click at [434, 143] on link "Next »" at bounding box center [451, 149] width 40 height 21
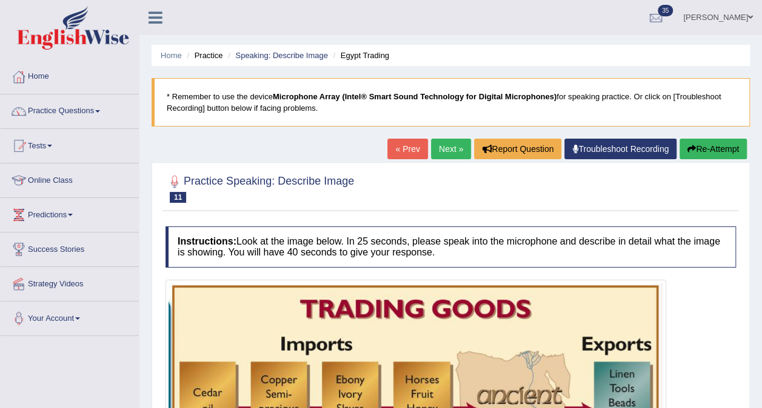
click at [434, 142] on link "Next »" at bounding box center [451, 149] width 40 height 21
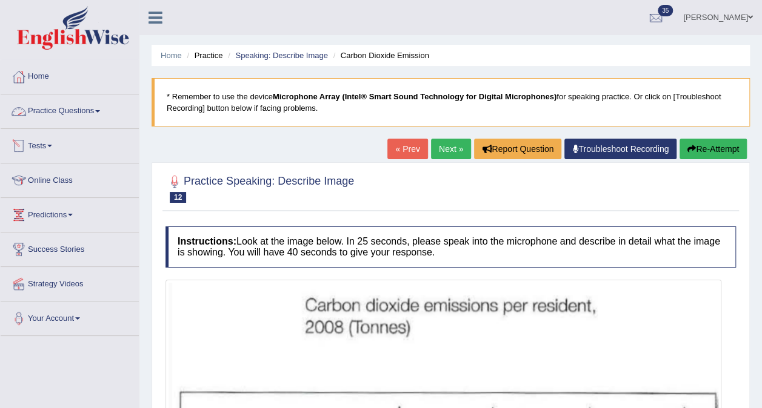
click at [57, 137] on link "Tests" at bounding box center [70, 144] width 138 height 30
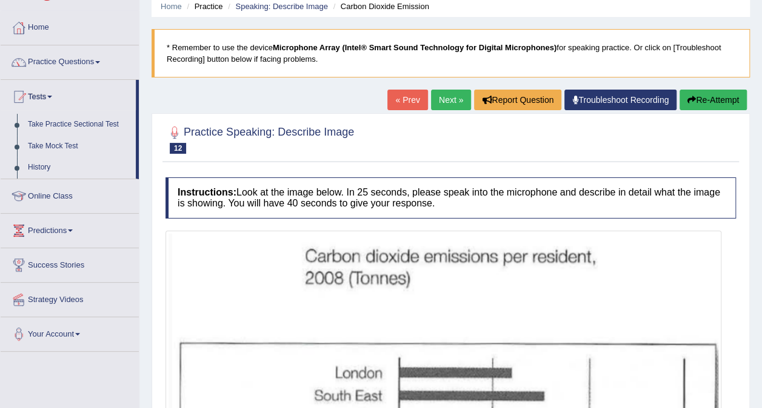
scroll to position [61, 0]
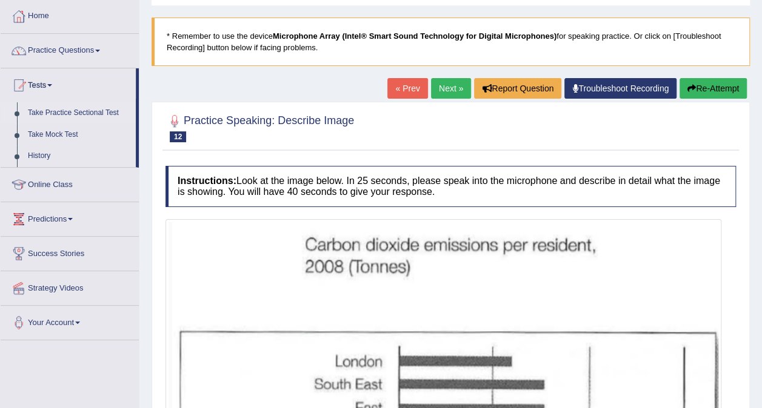
click at [73, 104] on link "Take Practice Sectional Test" at bounding box center [78, 113] width 113 height 22
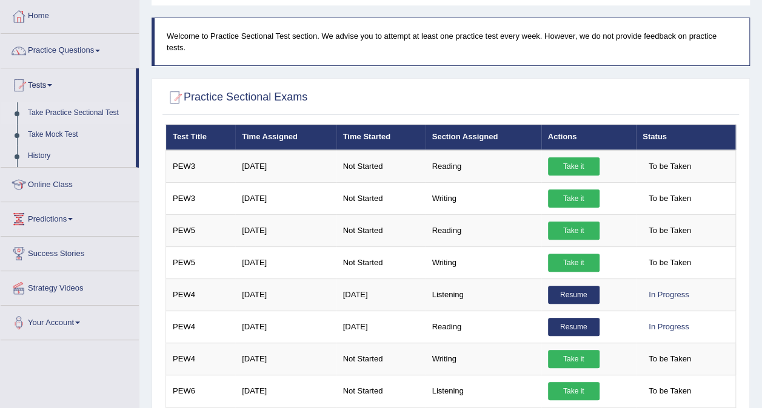
scroll to position [121, 0]
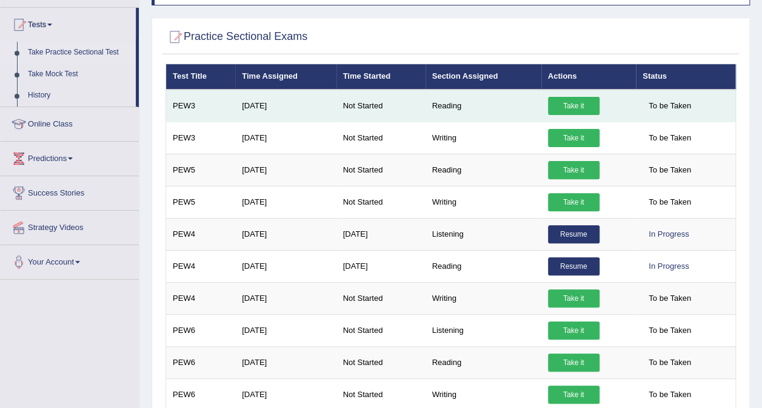
click at [176, 95] on td "PEW3" at bounding box center [201, 106] width 70 height 33
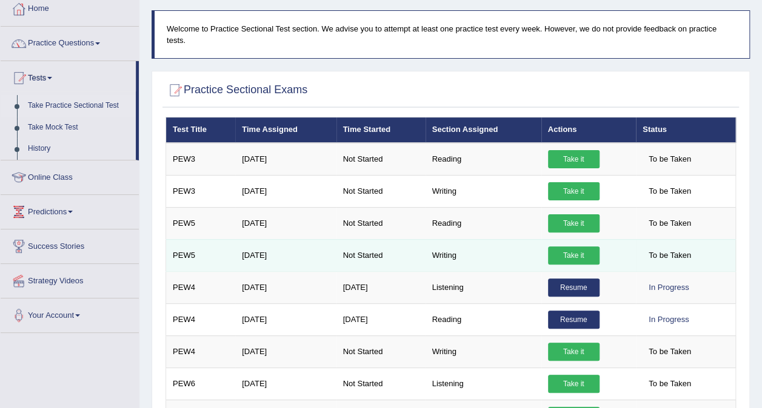
scroll to position [0, 0]
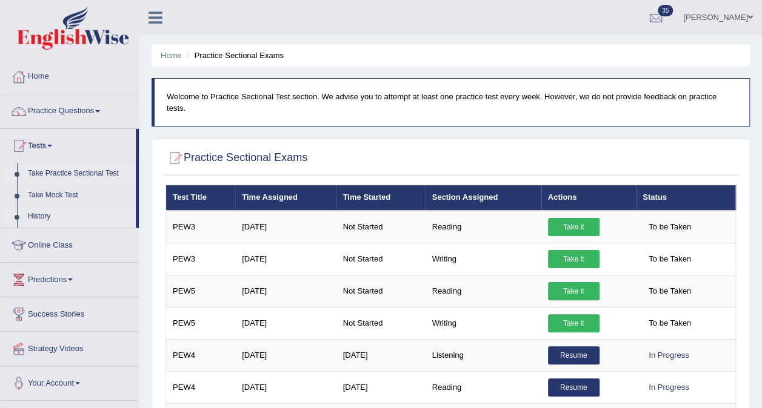
click at [40, 216] on link "History" at bounding box center [78, 217] width 113 height 22
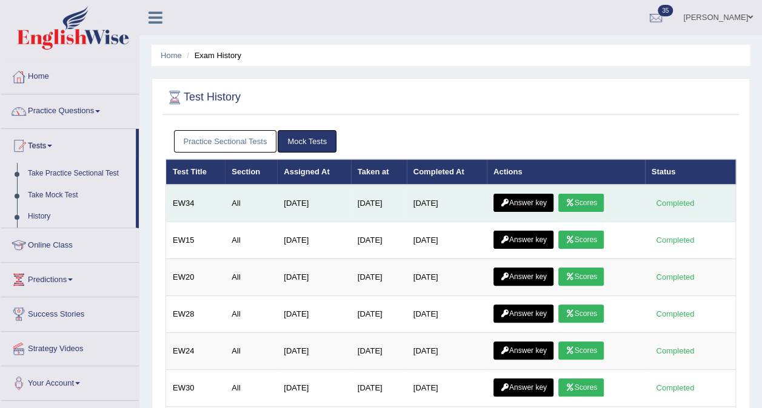
click at [593, 199] on link "Scores" at bounding box center [580, 203] width 45 height 18
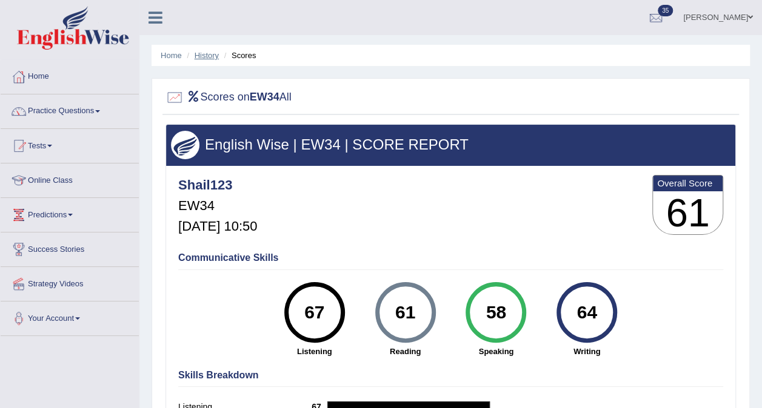
click at [199, 53] on link "History" at bounding box center [206, 55] width 24 height 9
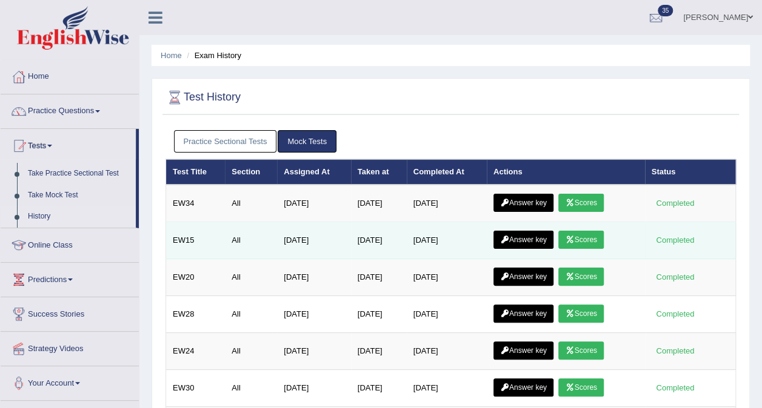
click at [567, 232] on link "Scores" at bounding box center [580, 240] width 45 height 18
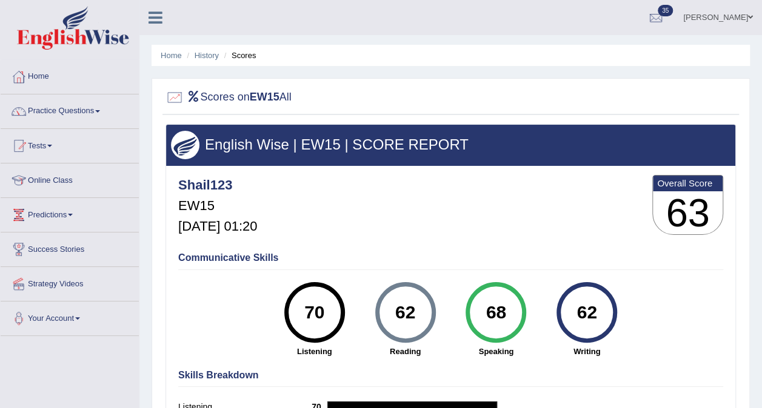
click at [236, 50] on li "Scores" at bounding box center [238, 56] width 35 height 12
click at [206, 58] on link "History" at bounding box center [206, 55] width 24 height 9
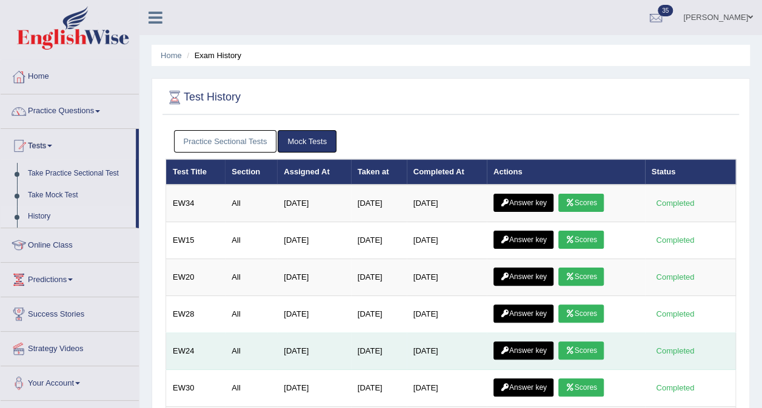
click at [587, 344] on link "Scores" at bounding box center [580, 351] width 45 height 18
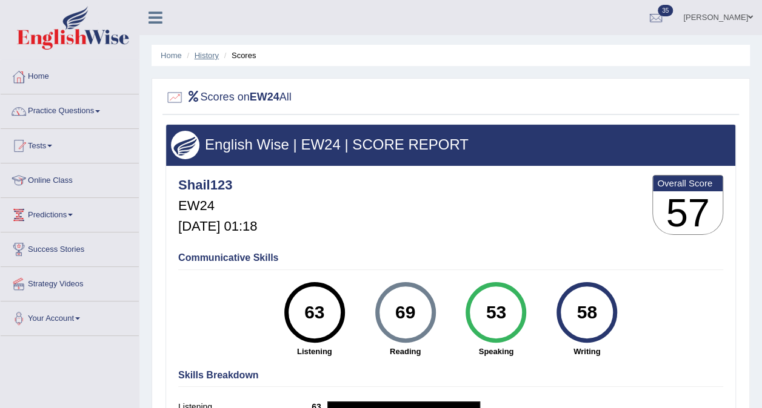
click at [204, 55] on link "History" at bounding box center [206, 55] width 24 height 9
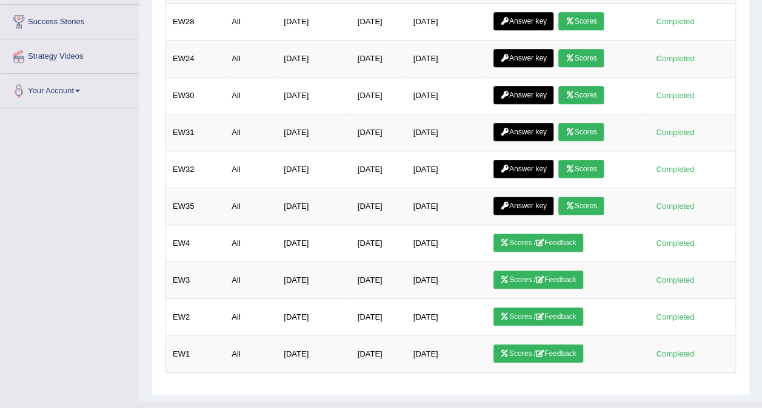
scroll to position [303, 0]
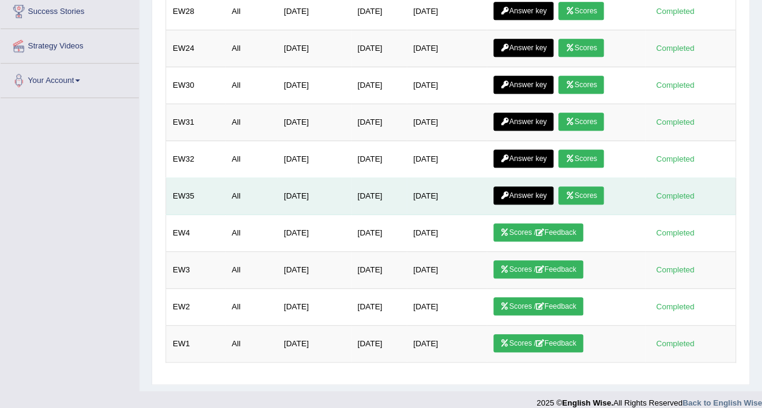
click at [591, 190] on link "Scores" at bounding box center [580, 196] width 45 height 18
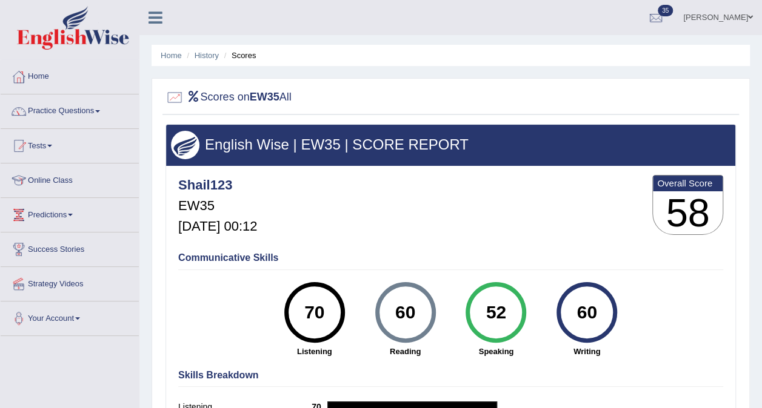
click at [194, 59] on li "History" at bounding box center [201, 56] width 35 height 12
click at [199, 58] on link "History" at bounding box center [206, 55] width 24 height 9
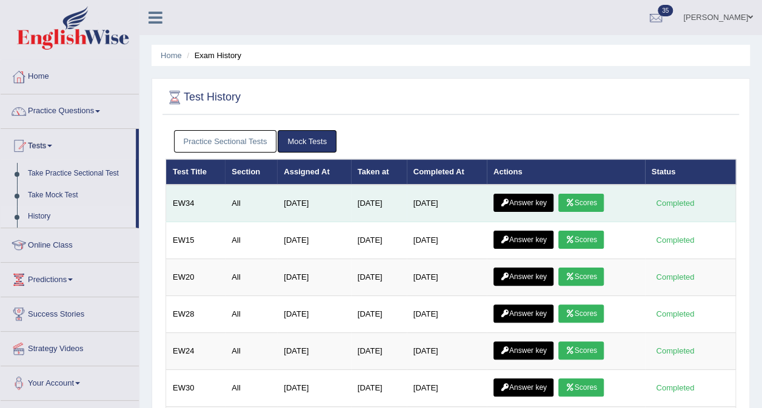
click at [550, 204] on link "Answer key" at bounding box center [523, 203] width 60 height 18
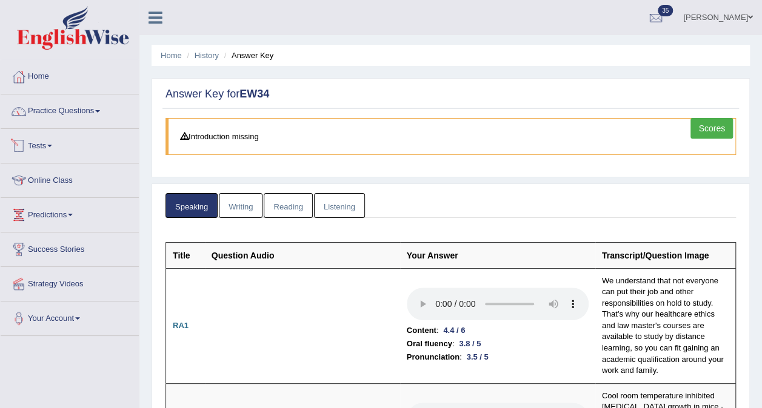
click at [39, 142] on link "Tests" at bounding box center [70, 144] width 138 height 30
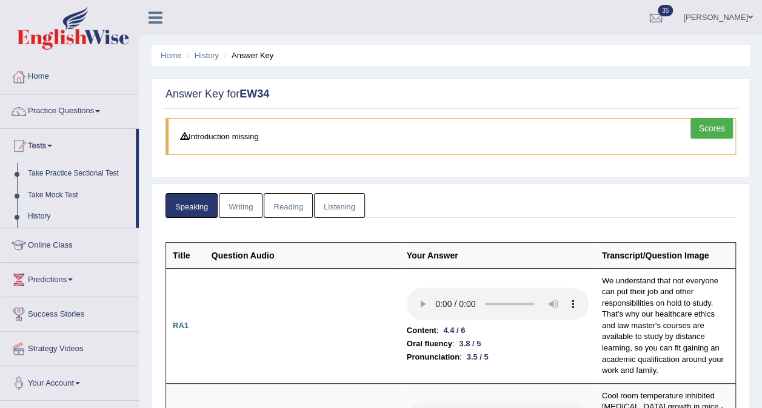
click at [42, 169] on link "Take Practice Sectional Test" at bounding box center [78, 174] width 113 height 22
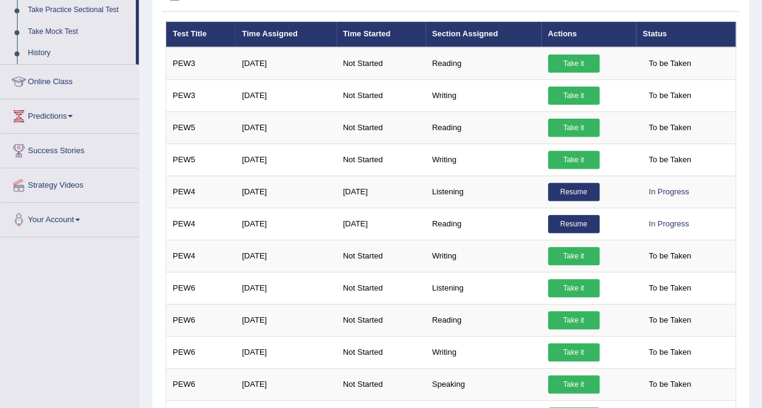
scroll to position [182, 0]
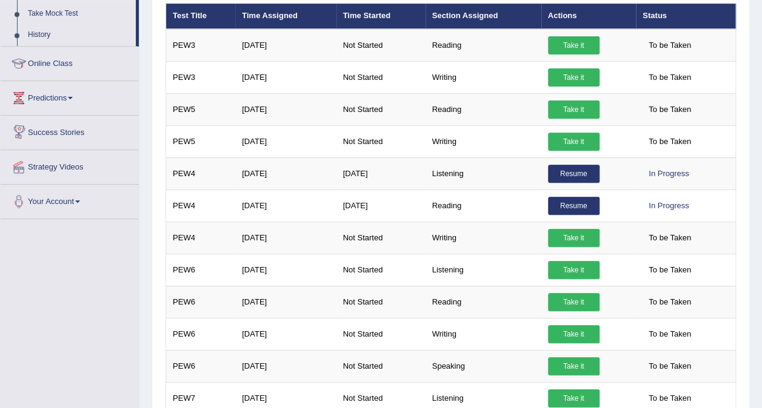
click at [48, 136] on link "Success Stories" at bounding box center [70, 131] width 138 height 30
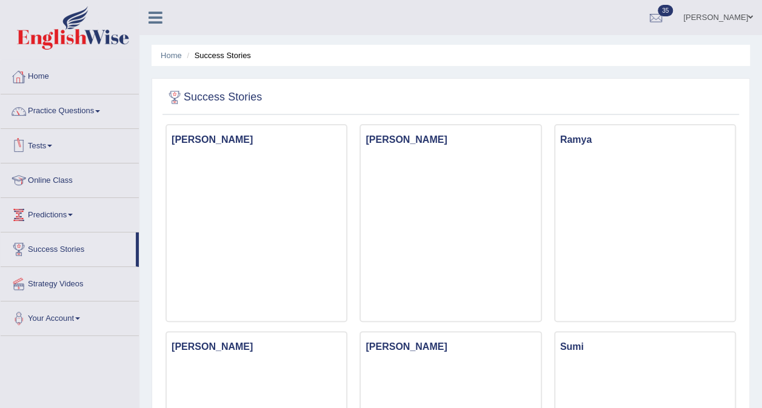
click at [52, 81] on link "Home" at bounding box center [70, 75] width 138 height 30
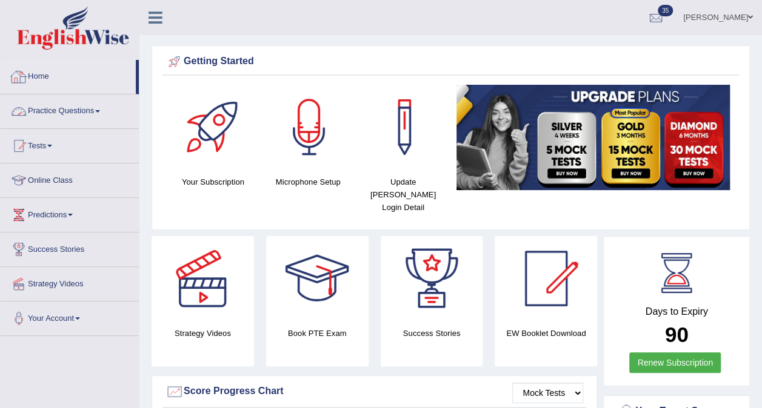
click at [42, 114] on link "Practice Questions" at bounding box center [70, 110] width 138 height 30
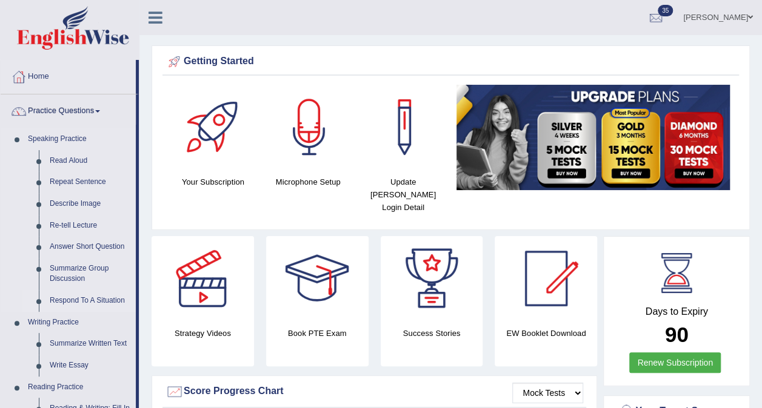
scroll to position [61, 0]
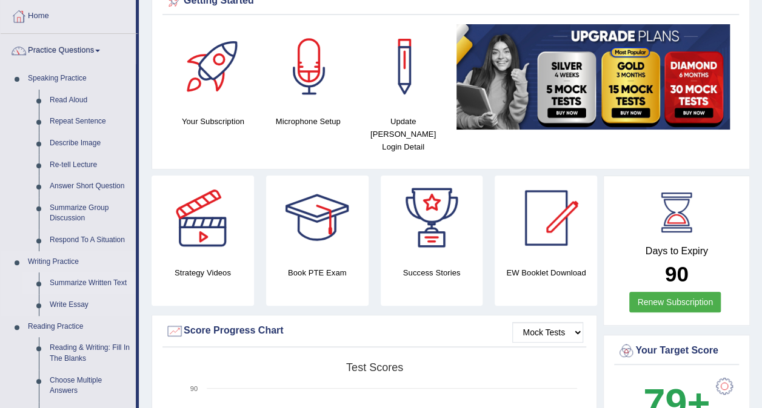
click at [88, 284] on link "Summarize Written Text" at bounding box center [89, 284] width 91 height 22
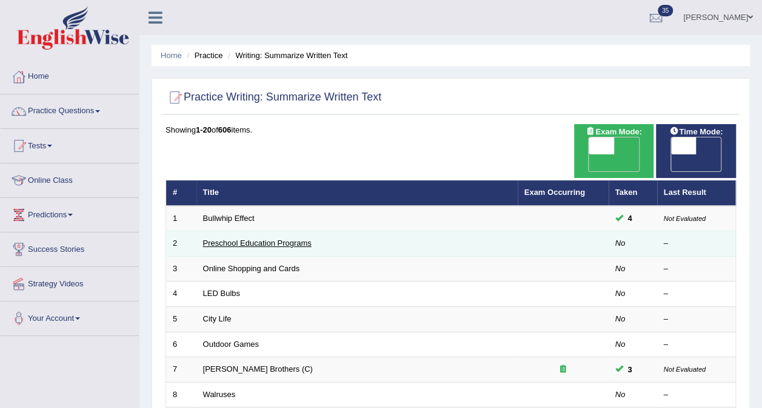
click at [219, 239] on link "Preschool Education Programs" at bounding box center [257, 243] width 108 height 9
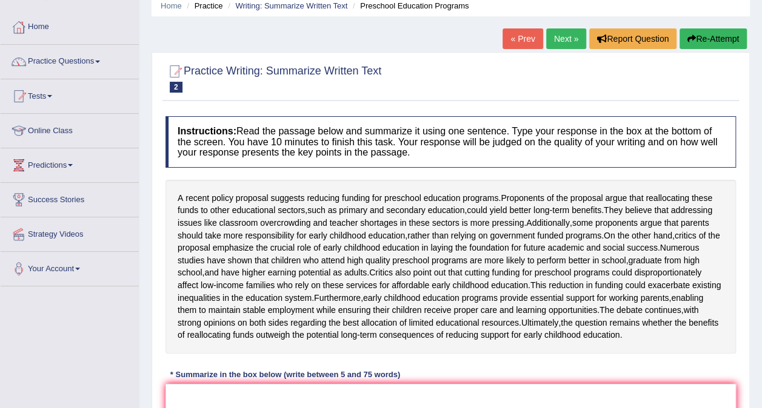
scroll to position [121, 0]
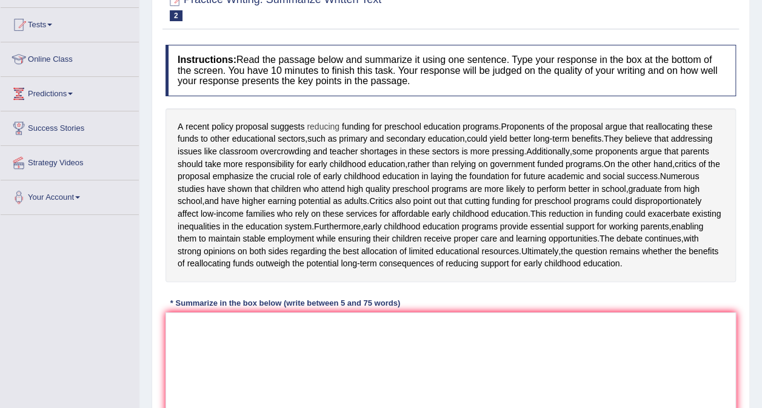
drag, startPoint x: 178, startPoint y: 125, endPoint x: 324, endPoint y: 122, distance: 146.0
click at [356, 122] on div "A recent policy proposal suggests reducing funding for preschool education prog…" at bounding box center [450, 195] width 570 height 174
drag, startPoint x: 176, startPoint y: 127, endPoint x: 284, endPoint y: 121, distance: 108.0
click at [284, 121] on div "A recent policy proposal suggests reducing funding for preschool education prog…" at bounding box center [450, 195] width 570 height 174
drag, startPoint x: 174, startPoint y: 125, endPoint x: 425, endPoint y: 165, distance: 253.5
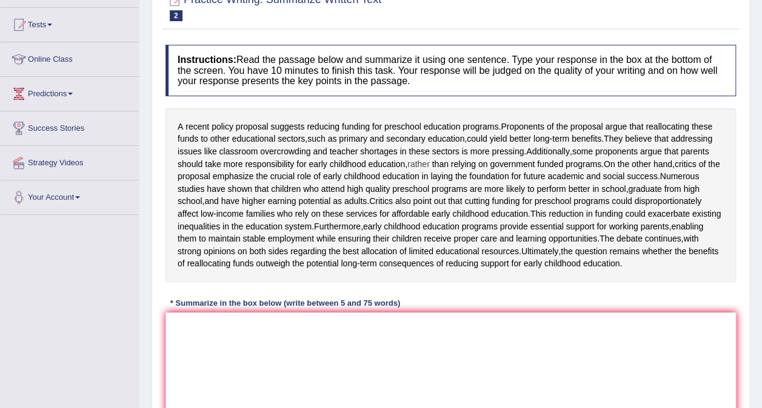
click at [425, 165] on div "A recent policy proposal suggests reducing funding for preschool education prog…" at bounding box center [450, 195] width 570 height 174
drag, startPoint x: 502, startPoint y: 127, endPoint x: 220, endPoint y: 126, distance: 281.7
click at [220, 126] on div "A recent policy proposal suggests reducing funding for preschool education prog…" at bounding box center [450, 195] width 570 height 174
click at [404, 374] on textarea at bounding box center [450, 372] width 570 height 118
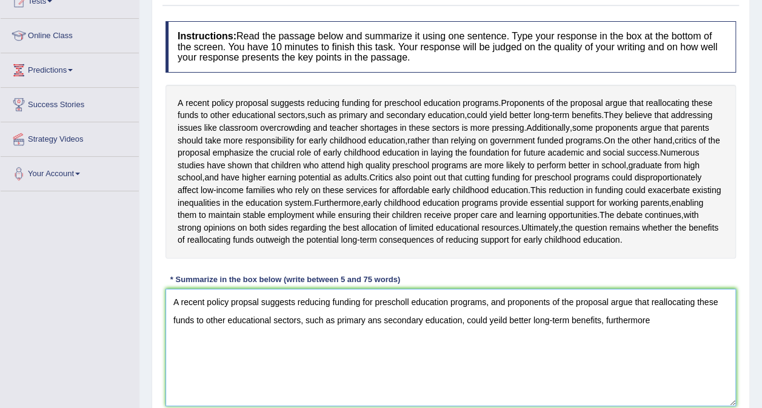
scroll to position [205, 0]
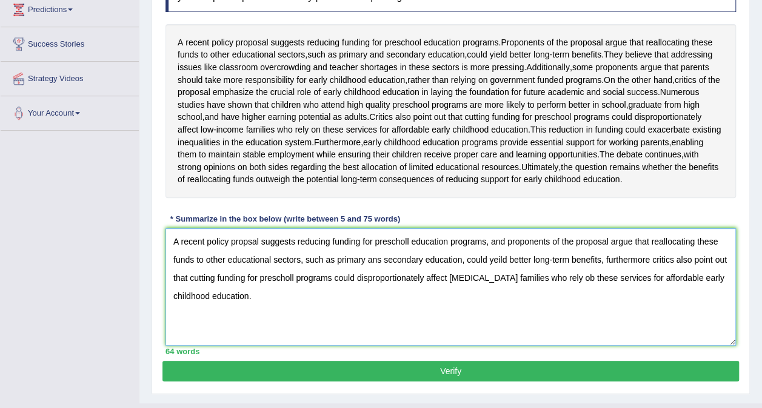
click at [247, 280] on textarea "A recent policy propsal suggests reducing funding for prescholl education progr…" at bounding box center [450, 287] width 570 height 118
click at [413, 275] on textarea "A recent policy proposal suggests reducing funding for prescholl education prog…" at bounding box center [450, 287] width 570 height 118
click at [379, 296] on textarea "A recent policy proposal suggests reducing funding for preschool education prog…" at bounding box center [450, 287] width 570 height 118
click at [583, 317] on textarea "A recent policy proposal suggests reducing funding for preschool education prog…" at bounding box center [450, 287] width 570 height 118
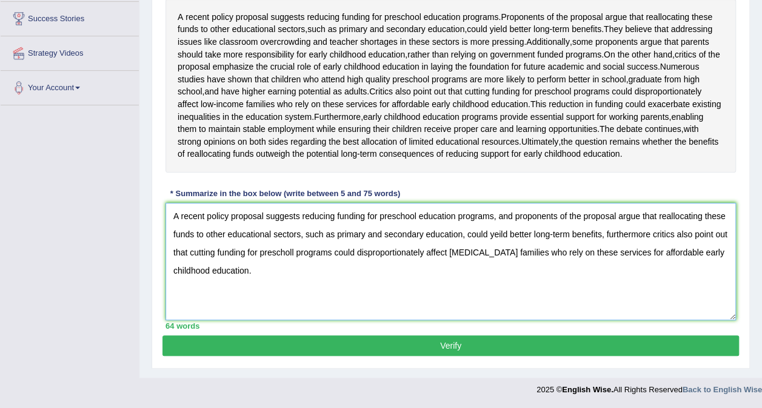
type textarea "A recent policy proposal suggests reducing funding for preschool education prog…"
click at [351, 350] on button "Verify" at bounding box center [450, 346] width 576 height 21
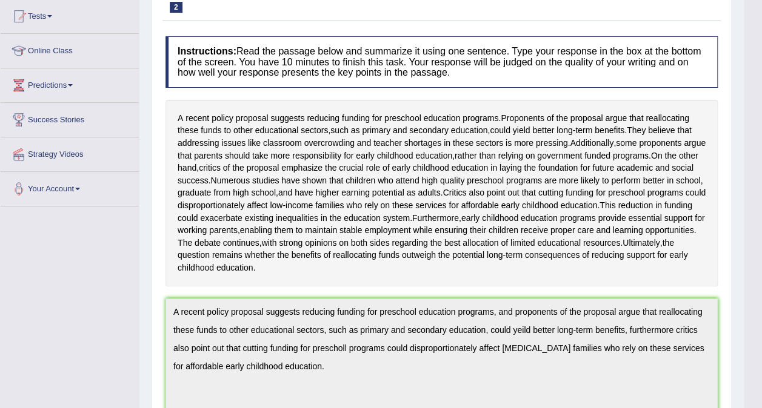
scroll to position [0, 0]
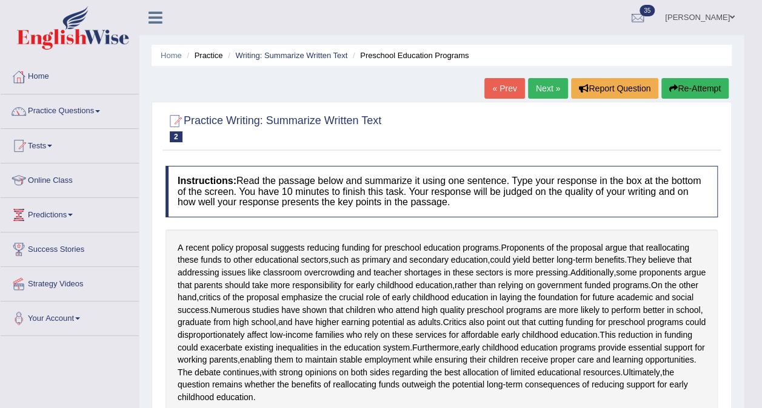
click at [703, 92] on button "Re-Attempt" at bounding box center [694, 88] width 67 height 21
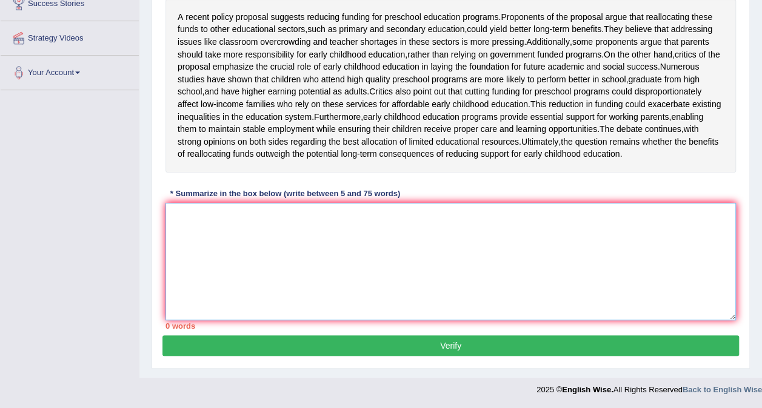
click at [418, 245] on textarea at bounding box center [450, 262] width 570 height 118
paste textarea "A recent policy proposal suggests reducing funding for preschool education prog…"
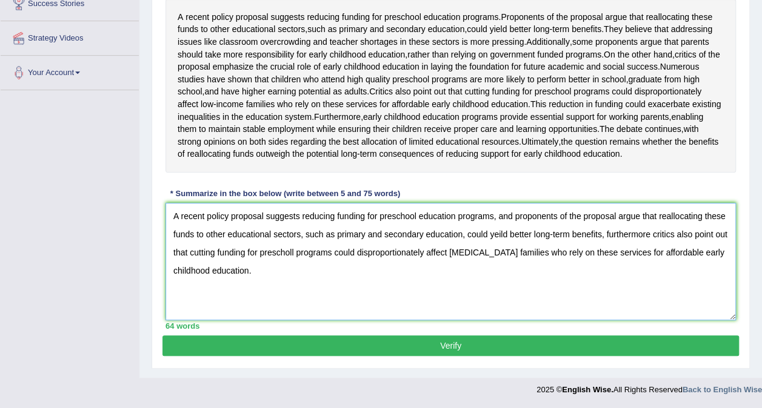
click at [308, 254] on textarea "A recent policy proposal suggests reducing funding for preschool education prog…" at bounding box center [450, 262] width 570 height 118
click at [498, 232] on textarea "A recent policy proposal suggests reducing funding for preschool education prog…" at bounding box center [450, 262] width 570 height 118
type textarea "A recent policy proposal suggests reducing funding for preschool education prog…"
click at [448, 351] on button "Verify" at bounding box center [450, 346] width 576 height 21
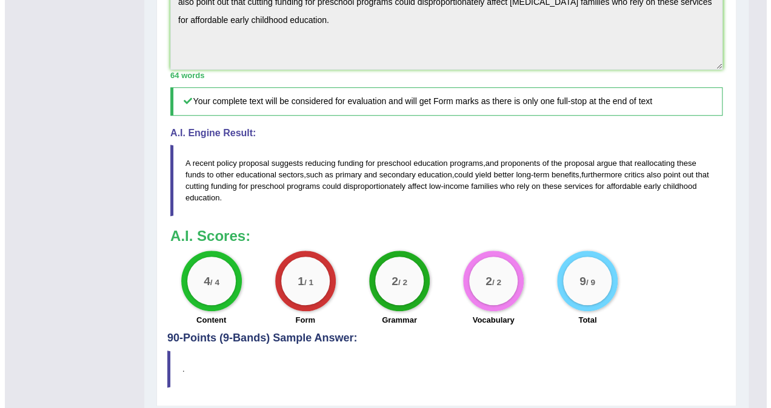
scroll to position [485, 0]
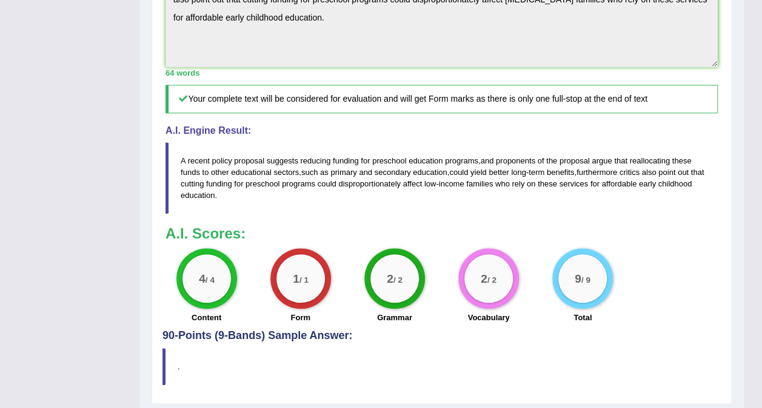
click at [244, 283] on div "4 / 4 Content" at bounding box center [206, 287] width 94 height 78
